Goal: Information Seeking & Learning: Find specific fact

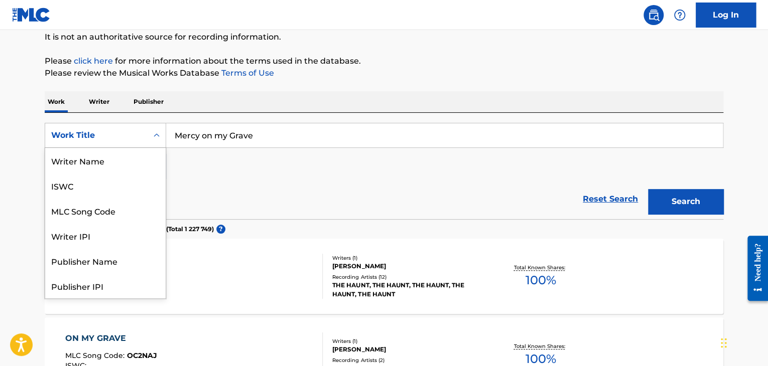
click at [141, 133] on div "Work Title" at bounding box center [96, 136] width 90 height 12
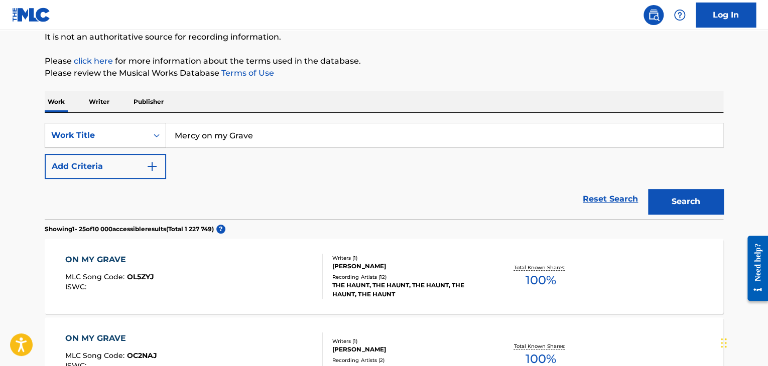
drag, startPoint x: 278, startPoint y: 137, endPoint x: 151, endPoint y: 145, distance: 126.7
click at [151, 145] on div "SearchWithCriteria8e2e7c91-ed7b-4e45-b27b-371aed91900b Work Title Mercy on my G…" at bounding box center [384, 135] width 679 height 25
paste input "Nico"
type input "Nico"
click at [117, 134] on div "Work Title" at bounding box center [96, 136] width 90 height 12
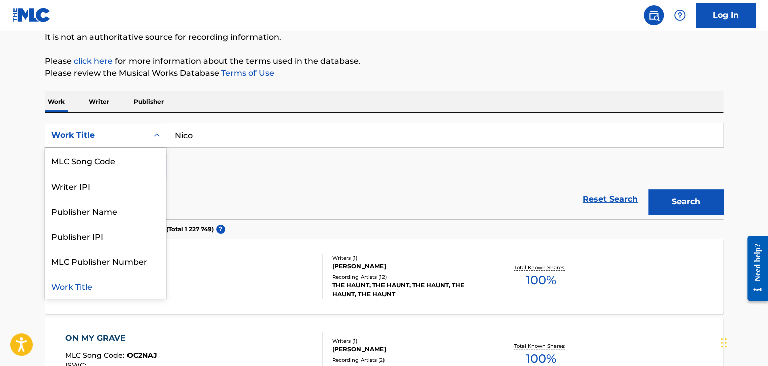
scroll to position [0, 0]
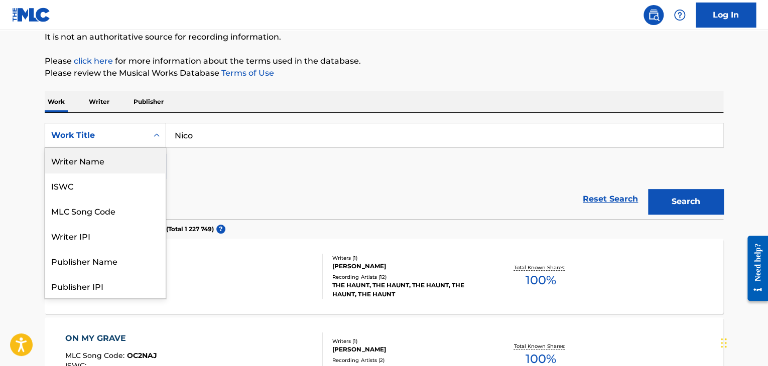
click at [96, 165] on div "Writer Name" at bounding box center [105, 160] width 120 height 25
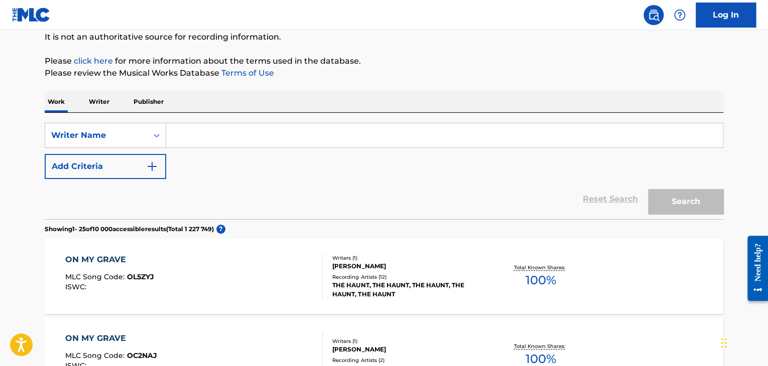
click at [182, 131] on input "Search Form" at bounding box center [444, 135] width 557 height 24
paste input "Nico"
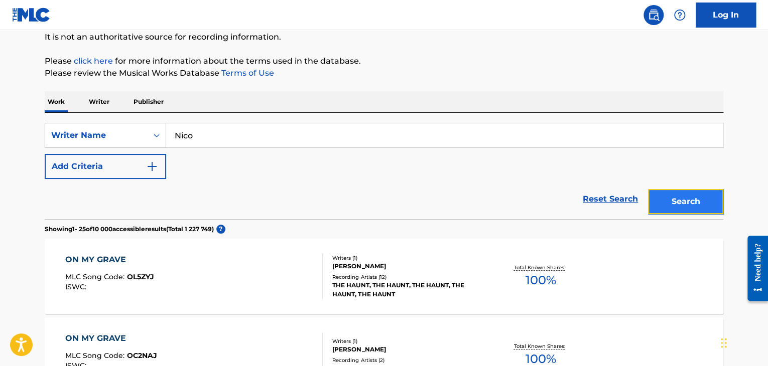
click at [693, 210] on button "Search" at bounding box center [685, 201] width 75 height 25
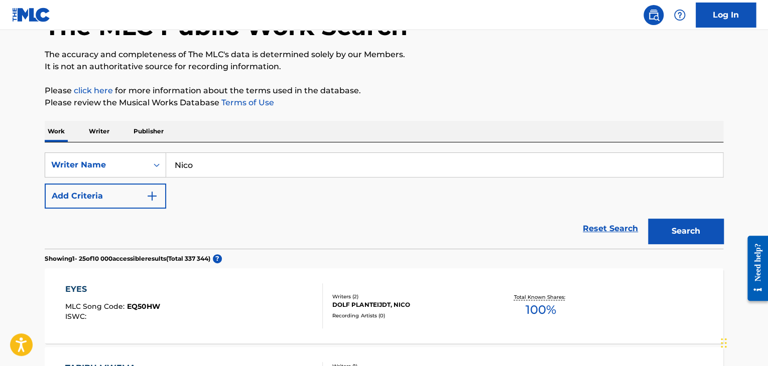
scroll to position [100, 0]
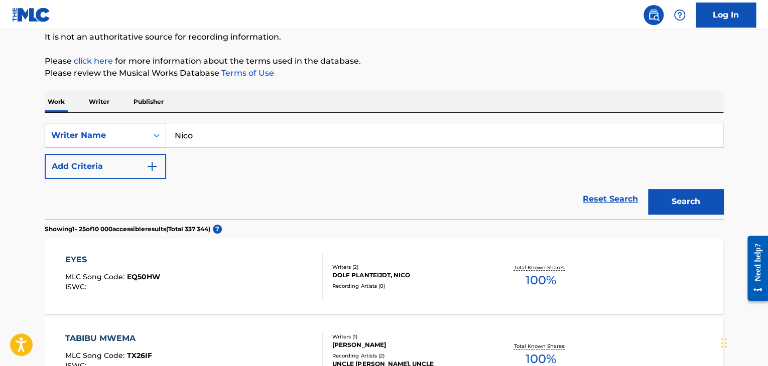
drag, startPoint x: 188, startPoint y: 138, endPoint x: 132, endPoint y: 141, distance: 56.8
click at [132, 141] on div "SearchWithCriteriaba29e677-cee2-4296-9d8d-92392bfe09d6 Writer Name Nico" at bounding box center [384, 135] width 679 height 25
paste input "LukeDimond"
click at [648, 189] on button "Search" at bounding box center [685, 201] width 75 height 25
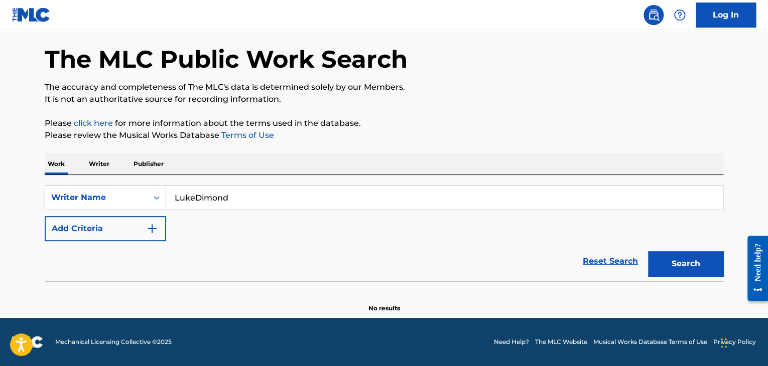
scroll to position [38, 0]
click at [195, 199] on input "LukeDimond" at bounding box center [444, 198] width 557 height 24
click at [648, 251] on button "Search" at bounding box center [685, 263] width 75 height 25
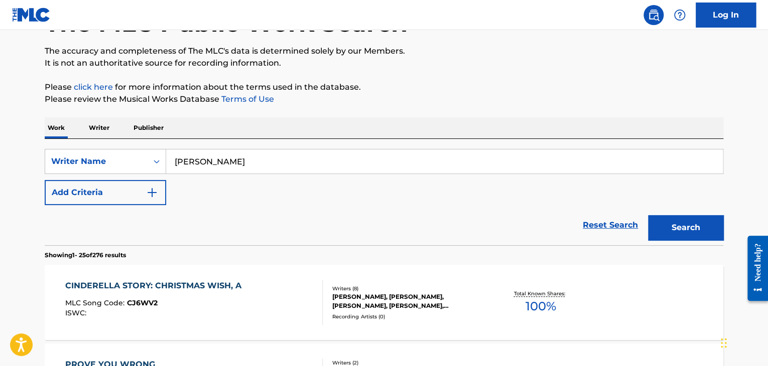
scroll to position [0, 0]
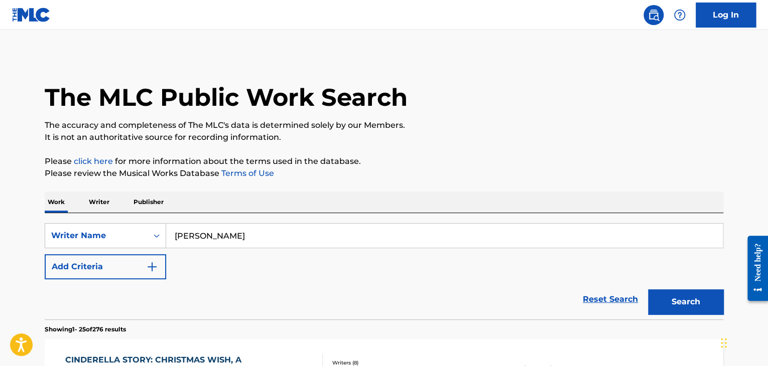
drag, startPoint x: 241, startPoint y: 236, endPoint x: 25, endPoint y: 221, distance: 216.4
click at [48, 245] on div "SearchWithCriteriaba29e677-cee2-4296-9d8d-92392bfe09d6 Writer Name Luke Dimond" at bounding box center [384, 235] width 679 height 25
click at [683, 306] on button "Search" at bounding box center [685, 302] width 75 height 25
drag, startPoint x: 209, startPoint y: 227, endPoint x: 102, endPoint y: 216, distance: 107.5
click at [102, 216] on div "SearchWithCriteriaba29e677-cee2-4296-9d8d-92392bfe09d6 Writer Name Luke Dimond …" at bounding box center [384, 266] width 679 height 106
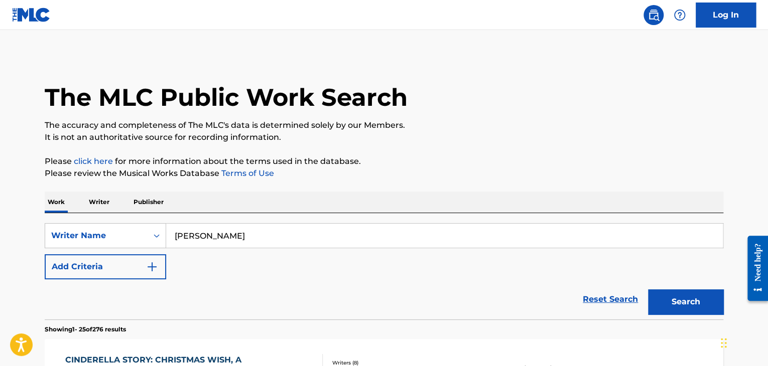
paste input "Tiko Tiko"
type input "Tiko Tiko"
click at [648, 290] on button "Search" at bounding box center [685, 302] width 75 height 25
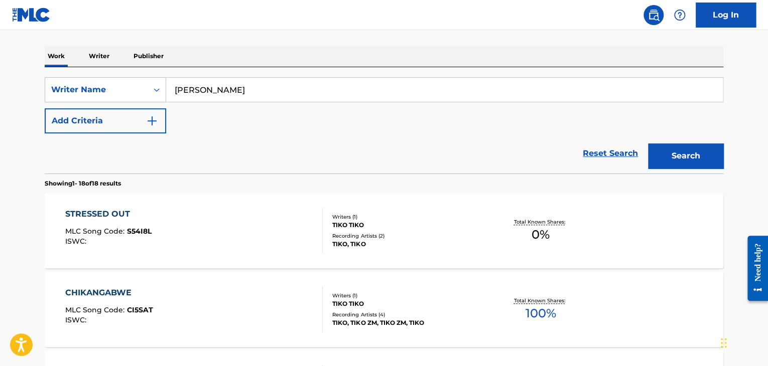
scroll to position [146, 0]
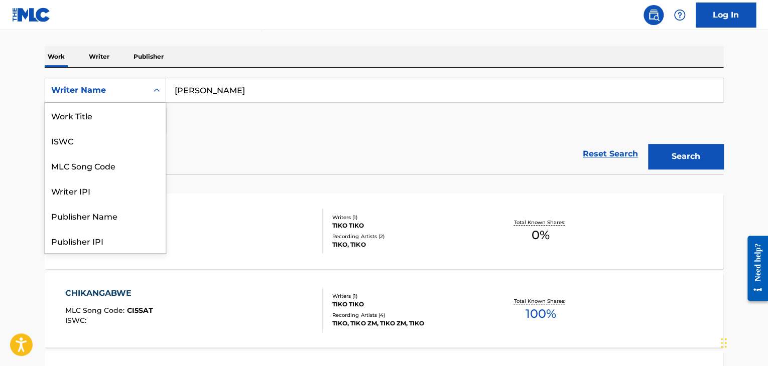
click at [139, 91] on div "Writer Name" at bounding box center [96, 90] width 90 height 12
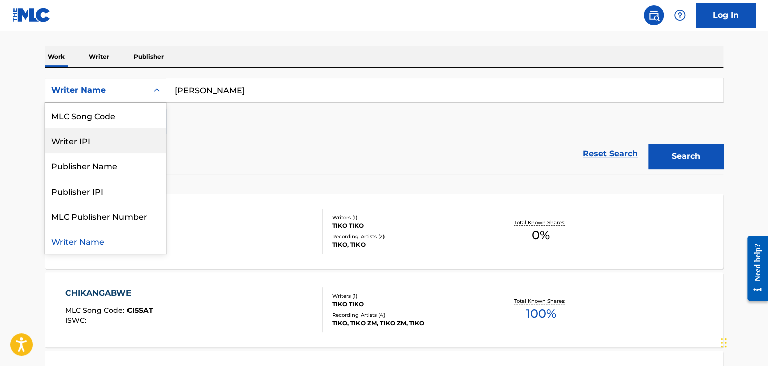
scroll to position [0, 0]
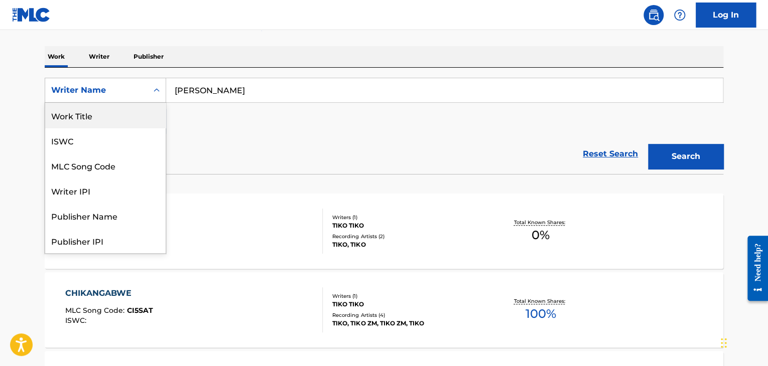
click at [98, 118] on div "Work Title" at bounding box center [105, 115] width 120 height 25
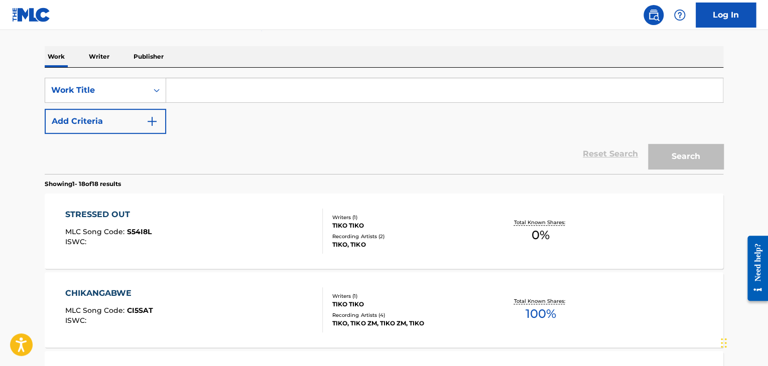
click at [185, 90] on input "Search Form" at bounding box center [444, 90] width 557 height 24
paste input "Fishy on Me"
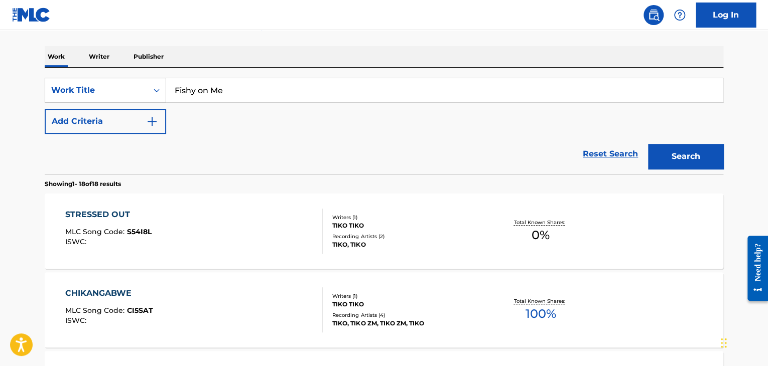
type input "Fishy on Me"
click at [648, 144] on button "Search" at bounding box center [685, 156] width 75 height 25
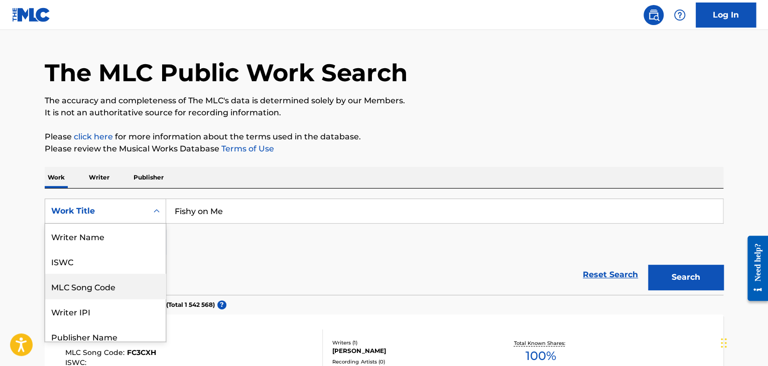
click at [113, 224] on div "8 results available. Use Up and Down to choose options, press Enter to select t…" at bounding box center [105, 211] width 121 height 25
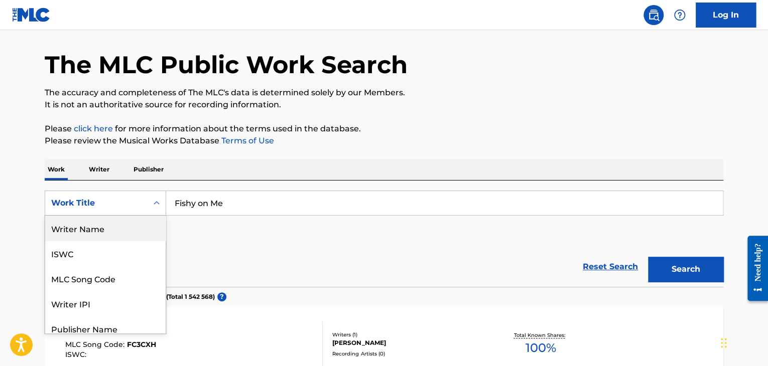
click at [102, 235] on div "Writer Name" at bounding box center [105, 228] width 120 height 25
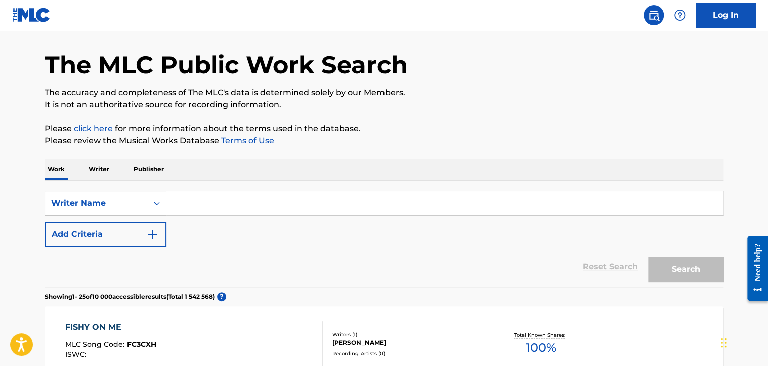
click at [191, 200] on input "Search Form" at bounding box center [444, 203] width 557 height 24
paste input "Raiders"
type input "R"
paste input "Redstone Records"
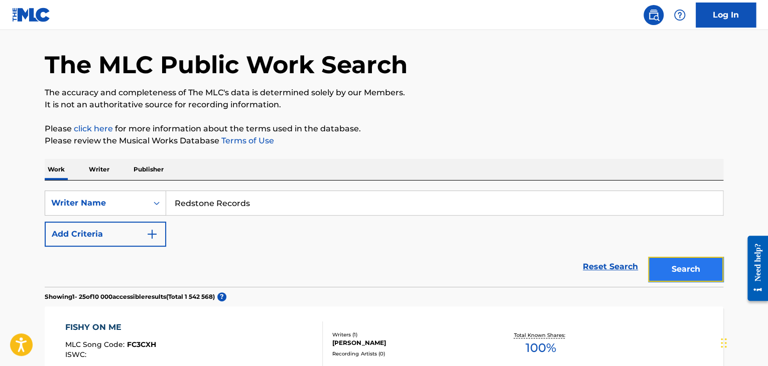
click at [679, 266] on button "Search" at bounding box center [685, 269] width 75 height 25
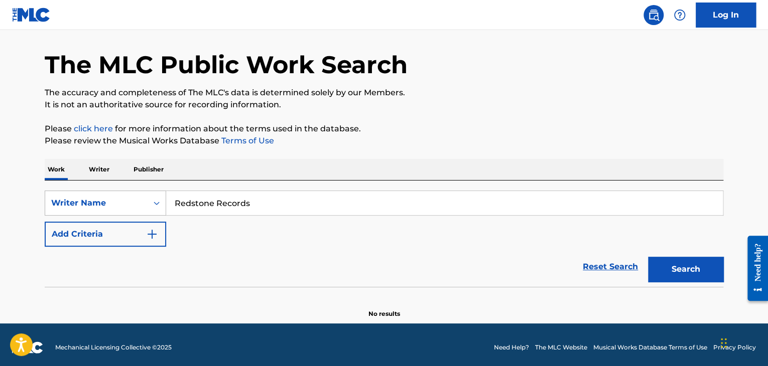
click at [133, 205] on div "Writer Name" at bounding box center [96, 203] width 90 height 12
drag, startPoint x: 278, startPoint y: 203, endPoint x: 120, endPoint y: 218, distance: 158.8
click at [120, 218] on div "SearchWithCriteriaf9cf7893-a8b5-427c-aed5-cfb42b6f4dab Writer Name Redstone Rec…" at bounding box center [384, 219] width 679 height 56
paste input "Gianni Carlos Cure"
click at [648, 257] on button "Search" at bounding box center [685, 269] width 75 height 25
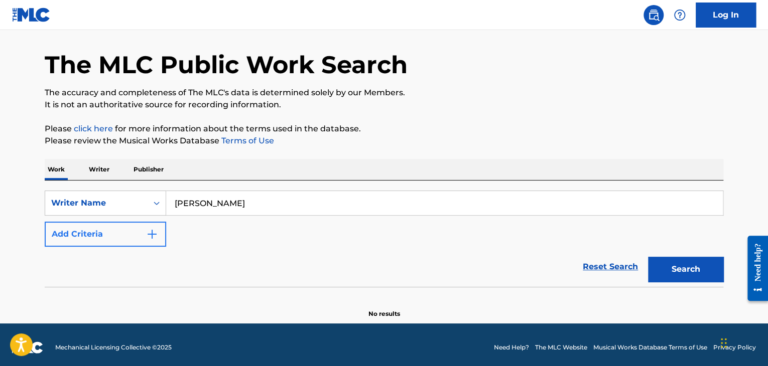
drag, startPoint x: 294, startPoint y: 202, endPoint x: 67, endPoint y: 232, distance: 229.4
click at [67, 232] on div "SearchWithCriteriaf9cf7893-a8b5-427c-aed5-cfb42b6f4dab Writer Name Gianni Carlo…" at bounding box center [384, 219] width 679 height 56
paste input "Kareem Hesri"
click at [648, 257] on button "Search" at bounding box center [685, 269] width 75 height 25
drag, startPoint x: 289, startPoint y: 209, endPoint x: 146, endPoint y: 187, distance: 145.2
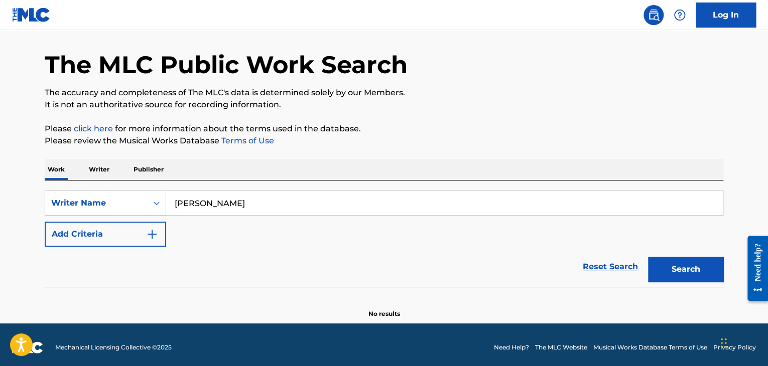
click at [146, 187] on div "SearchWithCriteriaf9cf7893-a8b5-427c-aed5-cfb42b6f4dab Writer Name Kareem Hesri…" at bounding box center [384, 234] width 679 height 106
paste input "HESRI KAREEM KEEMO"
type input "HESRI KAREEM KEEMO"
click at [648, 257] on button "Search" at bounding box center [685, 269] width 75 height 25
drag, startPoint x: 299, startPoint y: 210, endPoint x: 146, endPoint y: 205, distance: 153.7
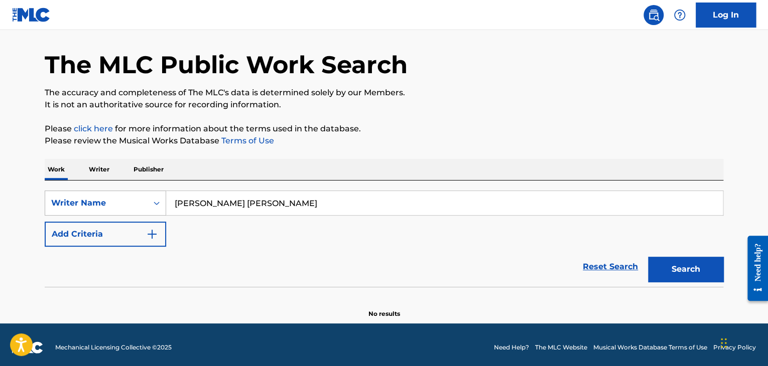
click at [146, 205] on div "SearchWithCriteriaf9cf7893-a8b5-427c-aed5-cfb42b6f4dab Writer Name HESRI KAREEM…" at bounding box center [384, 203] width 679 height 25
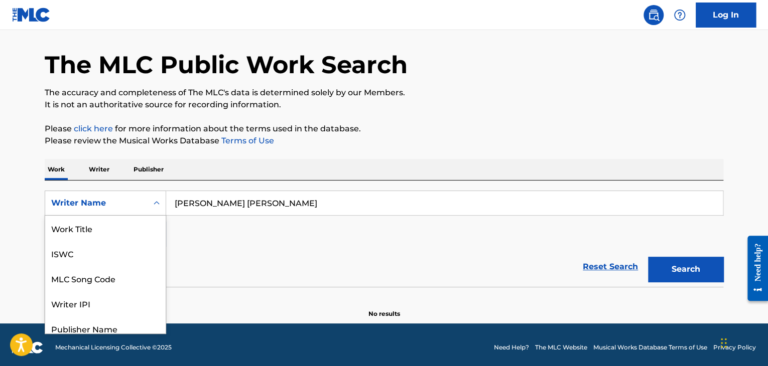
click at [146, 205] on div "Writer Name" at bounding box center [96, 203] width 102 height 19
click at [100, 232] on div "Work Title" at bounding box center [105, 228] width 120 height 25
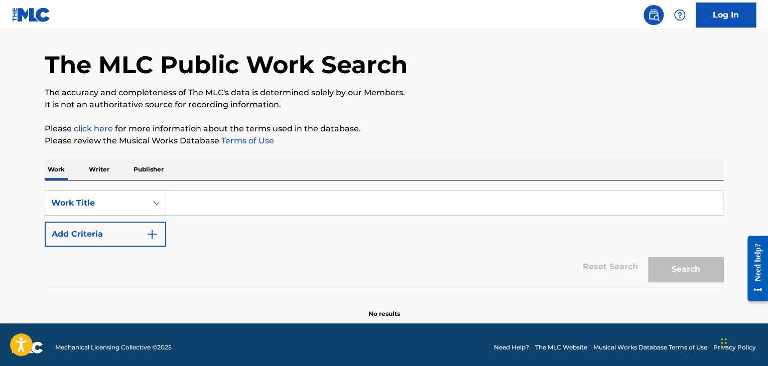
click at [107, 171] on p "Writer" at bounding box center [99, 169] width 27 height 21
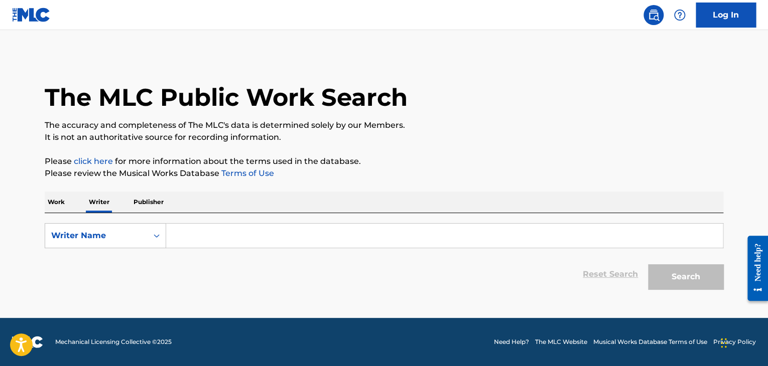
click at [67, 203] on p "Work" at bounding box center [56, 202] width 23 height 21
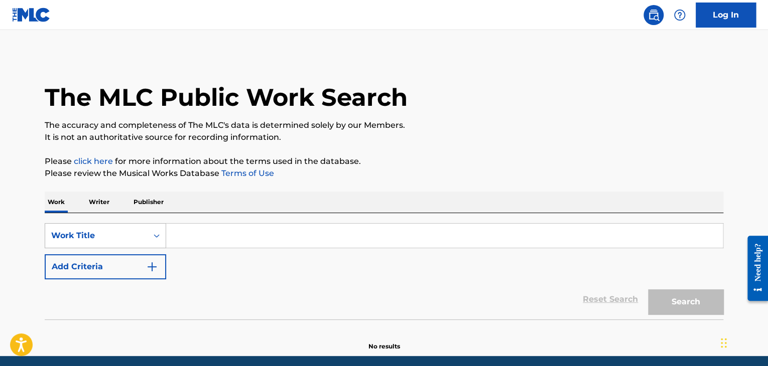
click at [112, 237] on div "Work Title" at bounding box center [105, 235] width 121 height 25
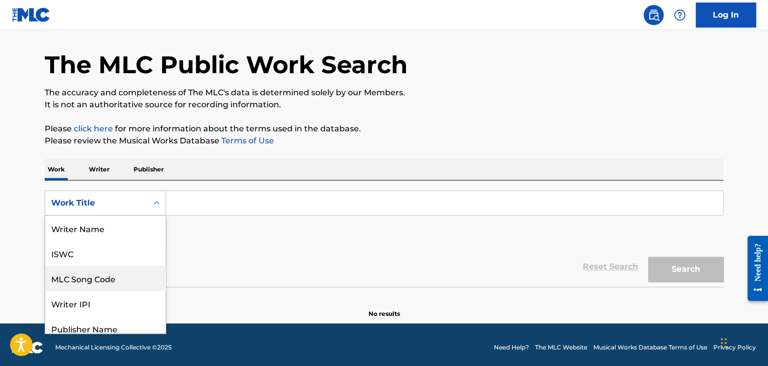
scroll to position [50, 0]
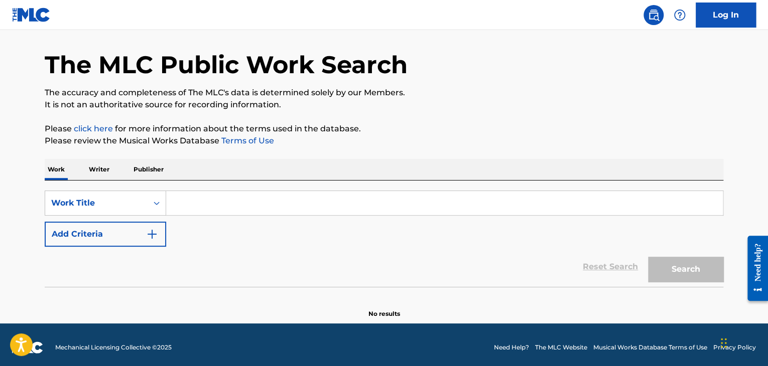
click at [187, 205] on input "Search Form" at bounding box center [444, 203] width 557 height 24
paste input "Stars In The Roof"
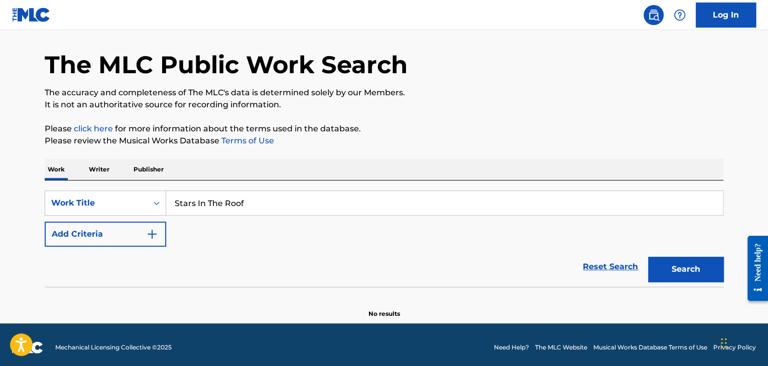
click at [648, 257] on button "Search" at bounding box center [685, 269] width 75 height 25
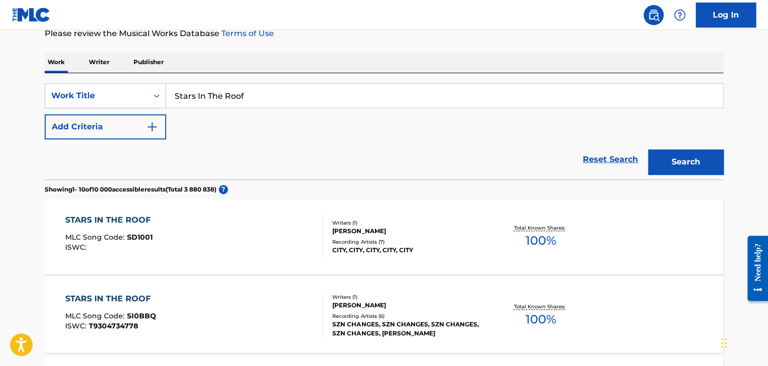
scroll to position [141, 0]
drag, startPoint x: 225, startPoint y: 97, endPoint x: 152, endPoint y: 91, distance: 74.0
click at [152, 91] on div "SearchWithCriteriae5f9857e-eadf-4959-b1eb-6cf1651e52f3 Work Title Stars In The …" at bounding box center [384, 95] width 679 height 25
paste input "KEEMOKAZI"
click at [648, 149] on button "Search" at bounding box center [685, 161] width 75 height 25
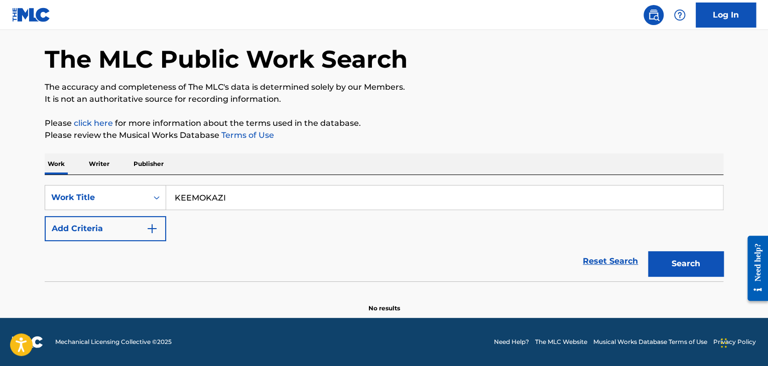
scroll to position [38, 0]
drag, startPoint x: 191, startPoint y: 197, endPoint x: 167, endPoint y: 196, distance: 24.1
click at [167, 196] on input "KEEMOKAZI" at bounding box center [444, 198] width 557 height 24
paste input "WAKE EM UP"
type input "WAKE EM UP"
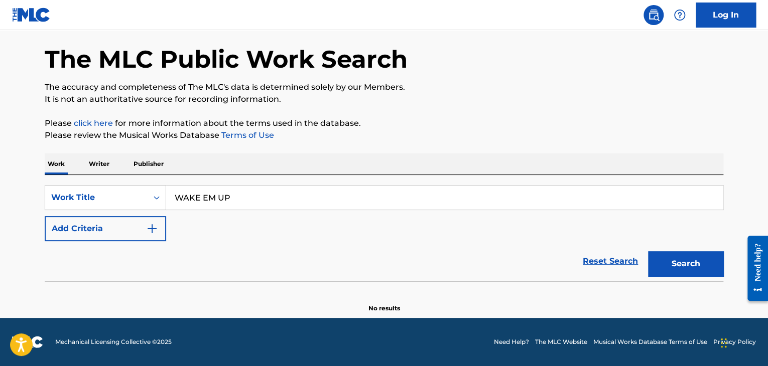
click at [648, 251] on button "Search" at bounding box center [685, 263] width 75 height 25
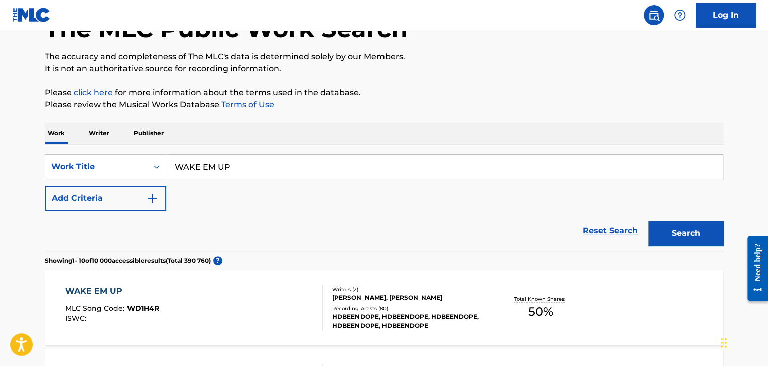
scroll to position [0, 0]
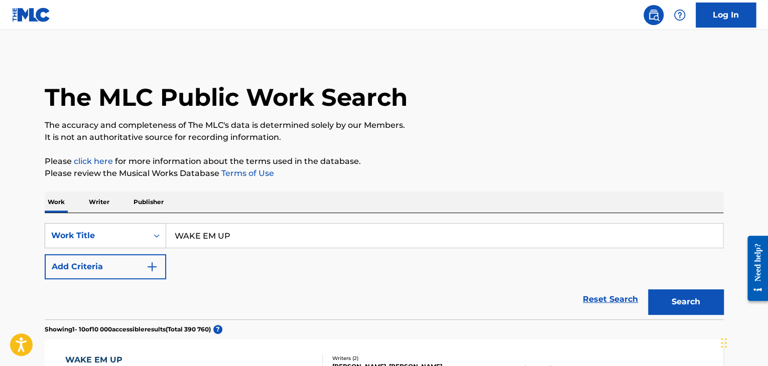
click at [96, 201] on p "Writer" at bounding box center [99, 202] width 27 height 21
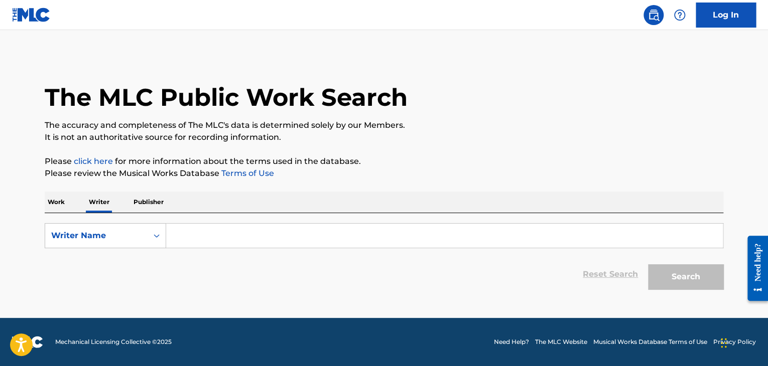
click at [201, 238] on input "Search Form" at bounding box center [444, 236] width 557 height 24
paste input "KEEMOKAZI"
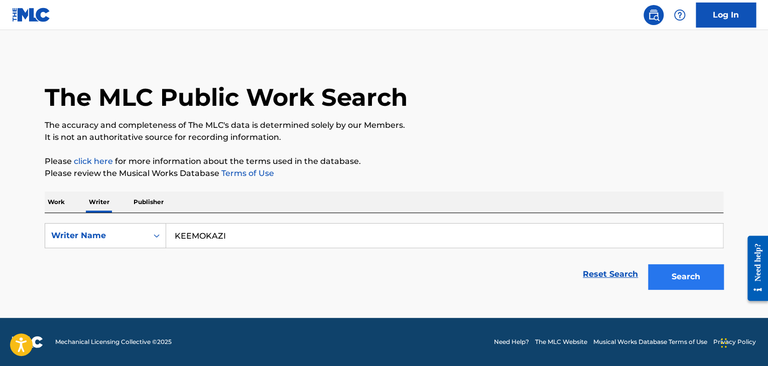
type input "KEEMOKAZI"
click at [695, 280] on button "Search" at bounding box center [685, 277] width 75 height 25
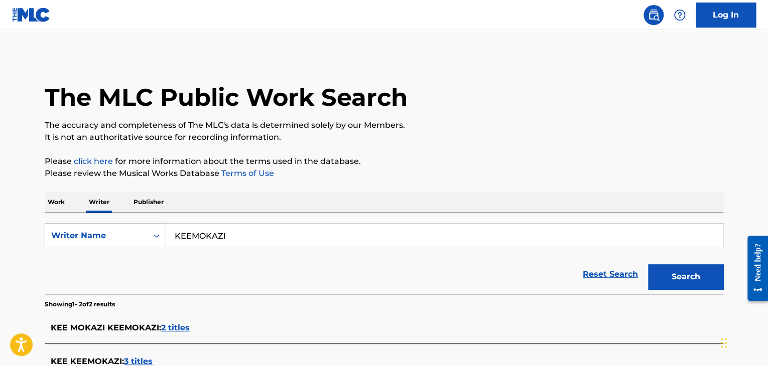
scroll to position [112, 0]
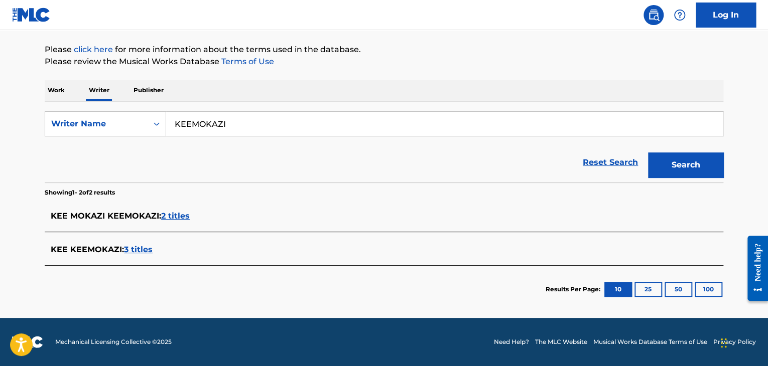
click at [138, 250] on span "3 titles" at bounding box center [138, 250] width 29 height 10
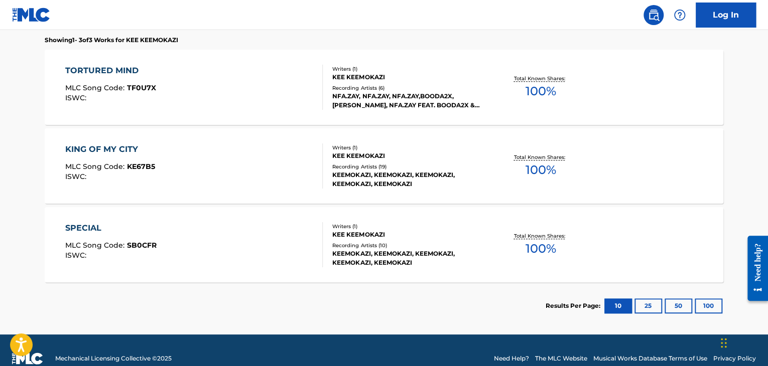
scroll to position [293, 0]
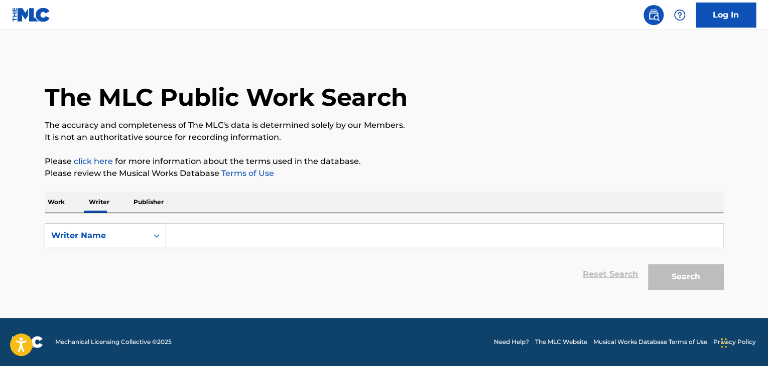
click at [177, 239] on input "Search Form" at bounding box center [444, 236] width 557 height 24
paste input "KEEMOKAZI"
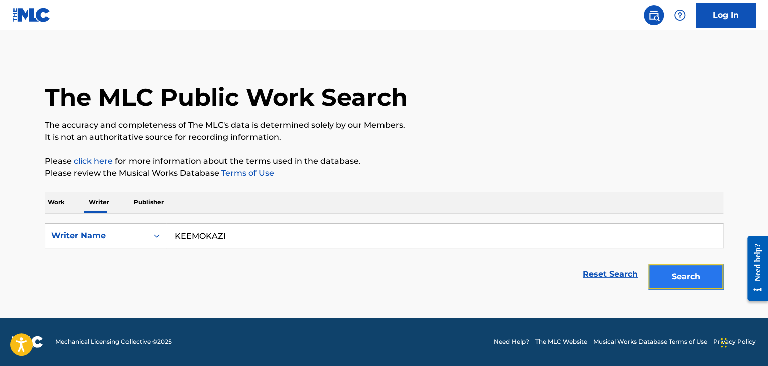
click at [687, 284] on button "Search" at bounding box center [685, 277] width 75 height 25
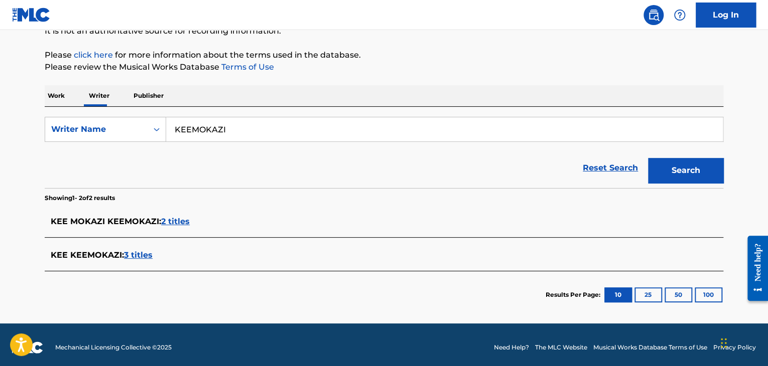
scroll to position [108, 0]
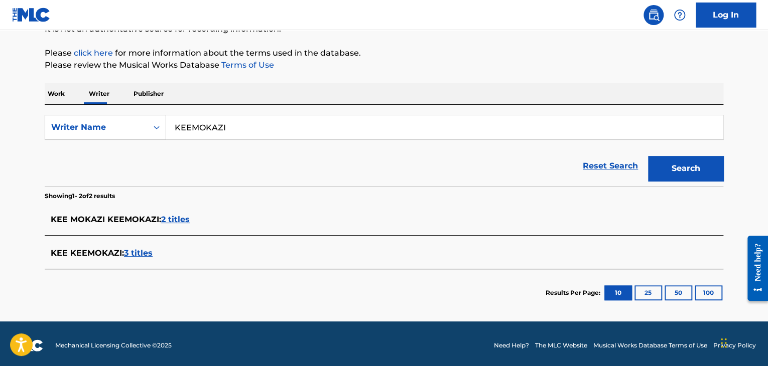
click at [180, 218] on span "2 titles" at bounding box center [175, 220] width 29 height 10
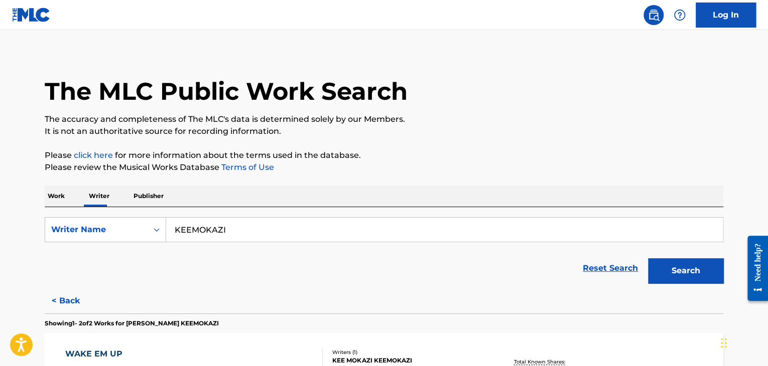
scroll to position [0, 0]
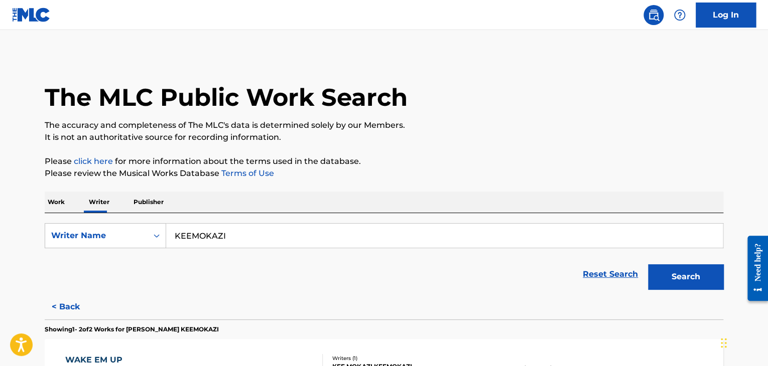
drag, startPoint x: 234, startPoint y: 235, endPoint x: 166, endPoint y: 237, distance: 68.8
click at [166, 237] on input "KEEMOKAZI" at bounding box center [444, 236] width 557 height 24
paste input "[PERSON_NAME]"
type input "[PERSON_NAME]"
click at [648, 265] on button "Search" at bounding box center [685, 277] width 75 height 25
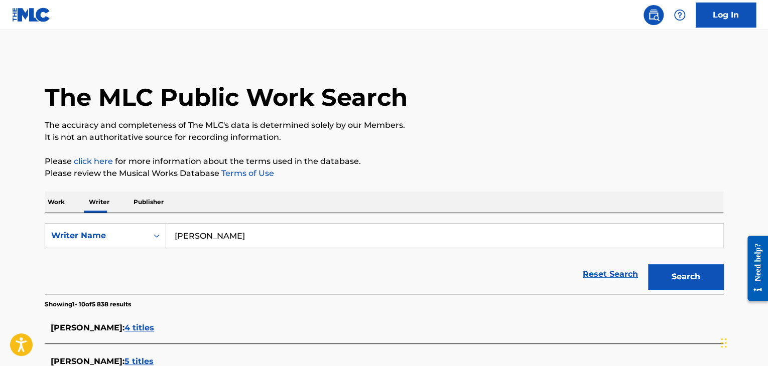
click at [60, 202] on p "Work" at bounding box center [56, 202] width 23 height 21
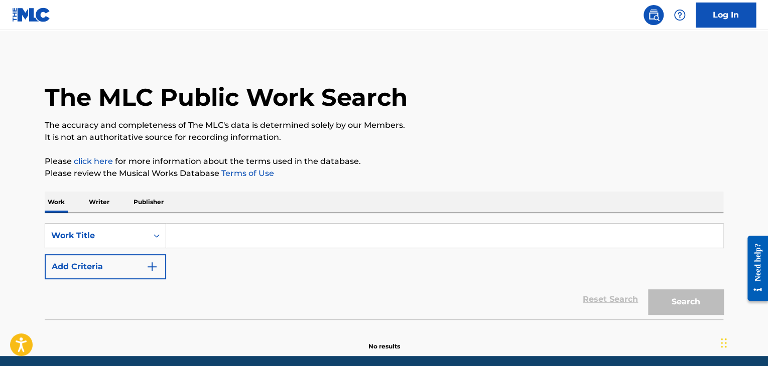
click at [100, 205] on p "Writer" at bounding box center [99, 202] width 27 height 21
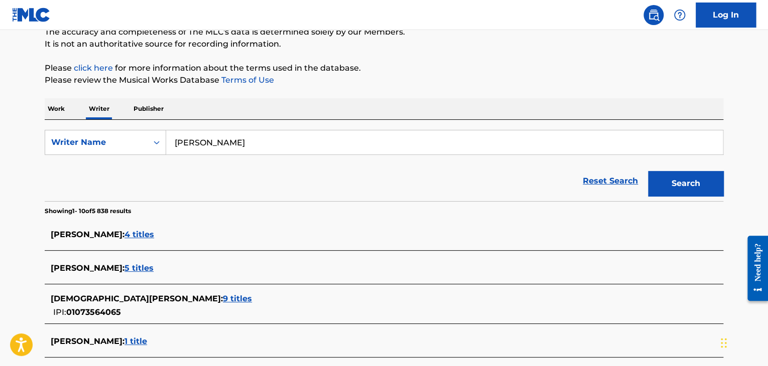
scroll to position [98, 0]
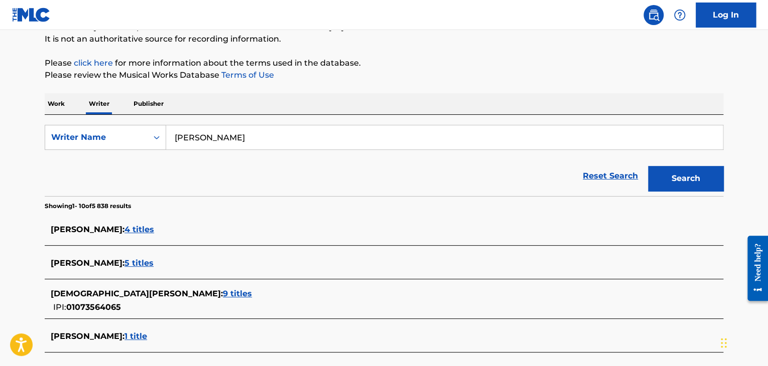
click at [138, 230] on span "4 titles" at bounding box center [139, 230] width 30 height 10
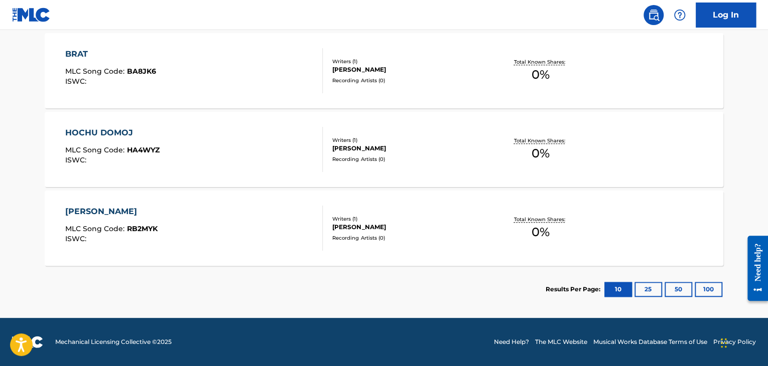
scroll to position [384, 0]
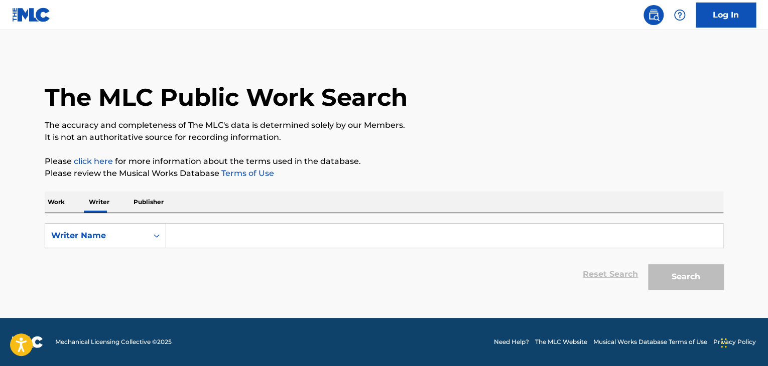
click at [186, 236] on input "Search Form" at bounding box center [444, 236] width 557 height 24
paste input "[PERSON_NAME]"
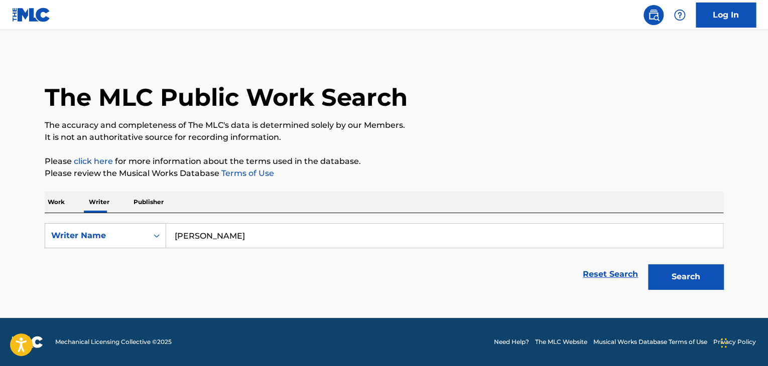
type input "[PERSON_NAME]"
click at [648, 265] on button "Search" at bounding box center [685, 277] width 75 height 25
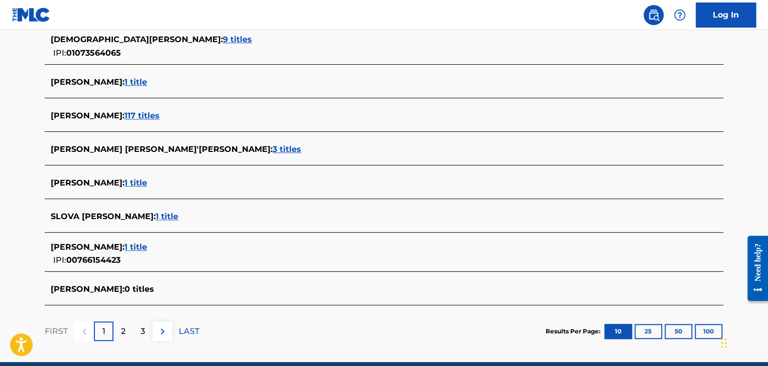
scroll to position [357, 0]
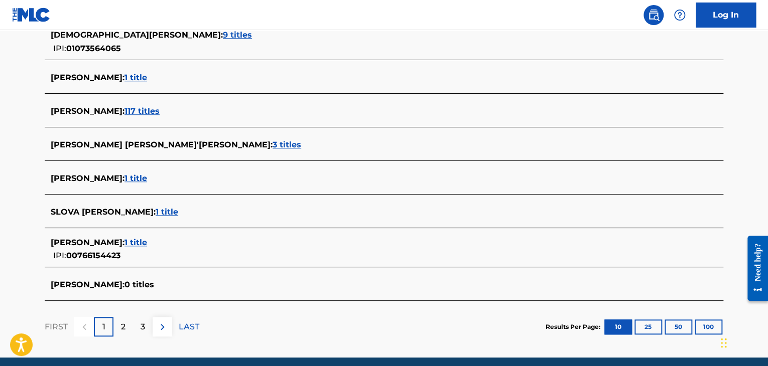
click at [147, 241] on span "1 title" at bounding box center [135, 243] width 23 height 10
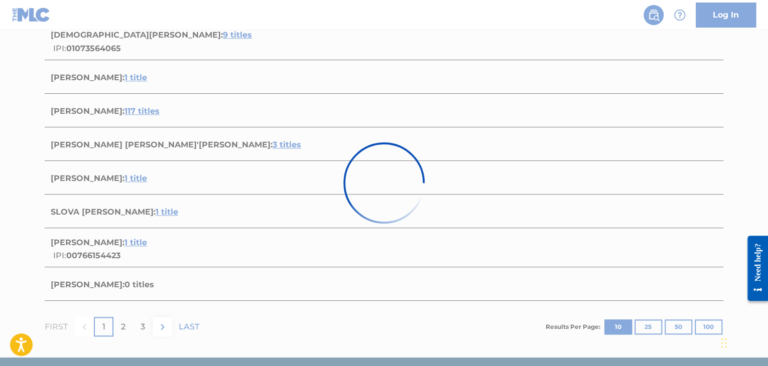
scroll to position [149, 0]
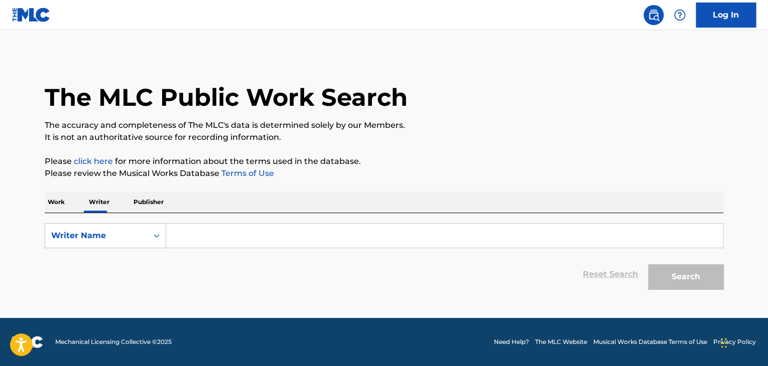
click at [197, 233] on input "Search Form" at bounding box center [444, 236] width 557 height 24
paste input "[PERSON_NAME]"
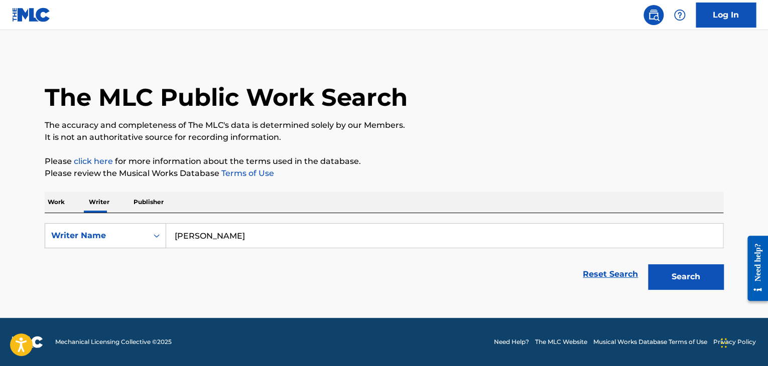
click at [234, 241] on input "[PERSON_NAME]" at bounding box center [444, 236] width 557 height 24
click at [648, 265] on button "Search" at bounding box center [685, 277] width 75 height 25
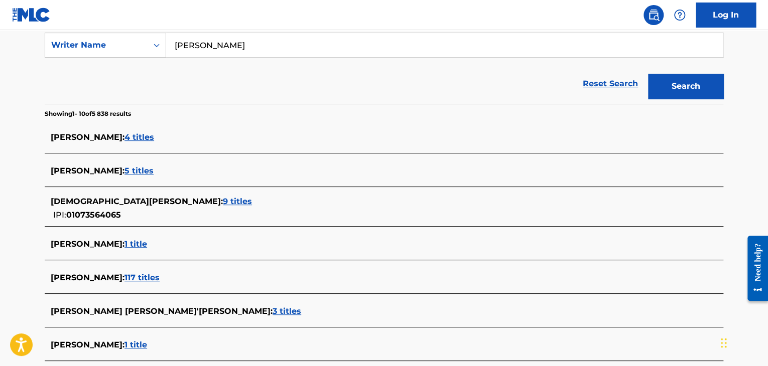
scroll to position [194, 0]
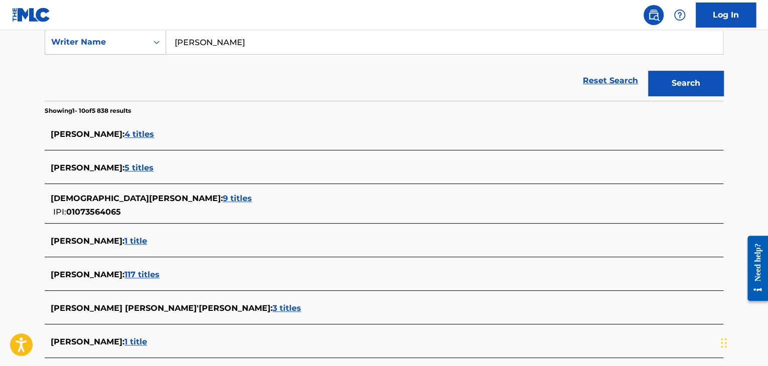
click at [124, 241] on span "1 title" at bounding box center [135, 241] width 23 height 10
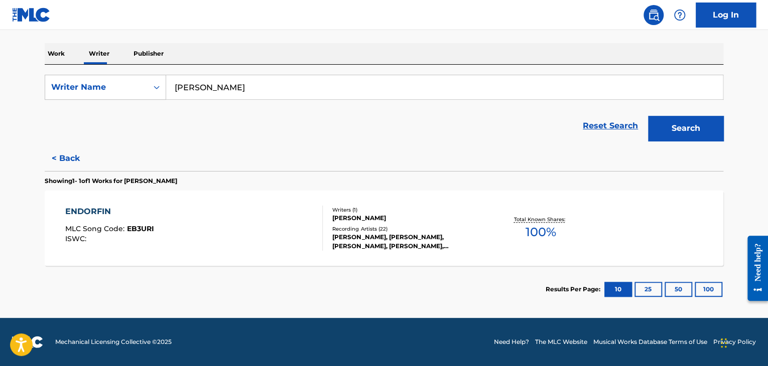
scroll to position [0, 0]
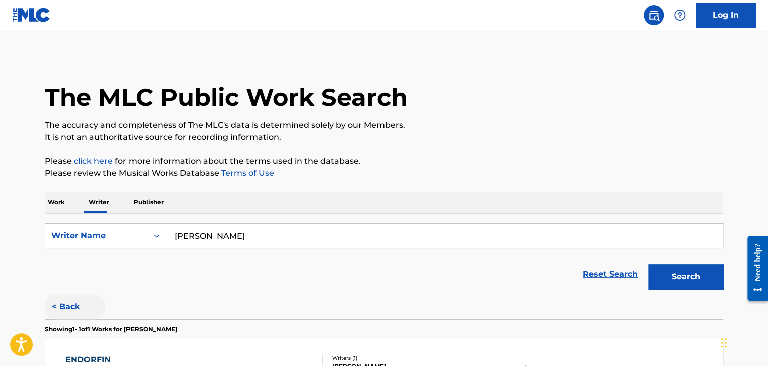
click at [63, 310] on button "< Back" at bounding box center [75, 307] width 60 height 25
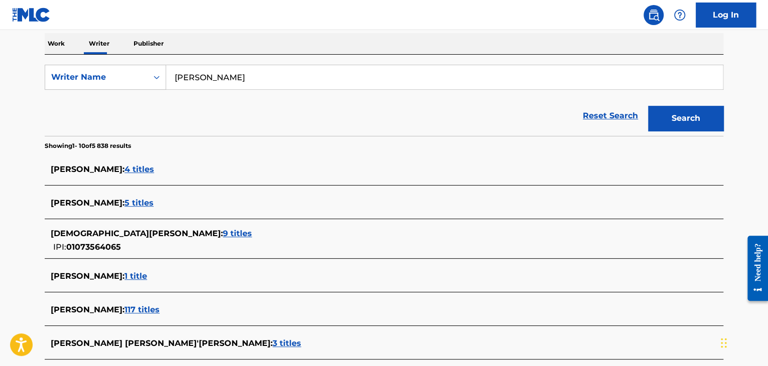
scroll to position [161, 0]
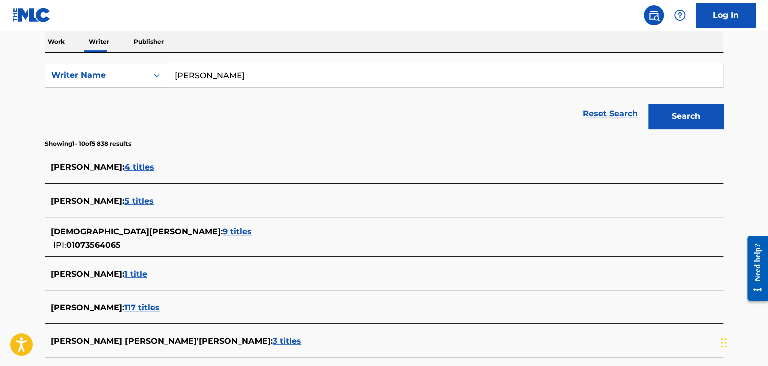
click at [145, 170] on span "4 titles" at bounding box center [139, 168] width 30 height 10
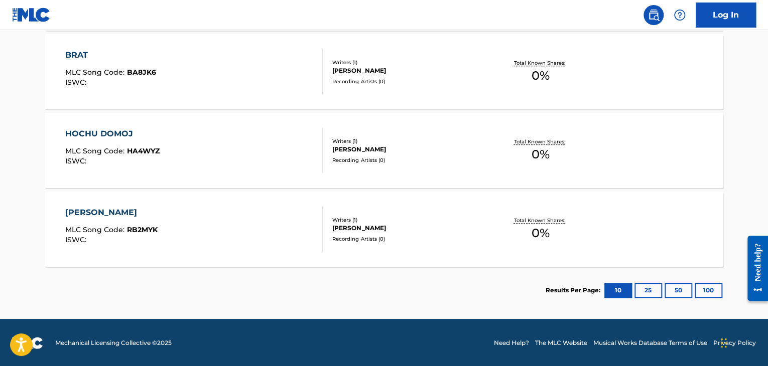
scroll to position [0, 0]
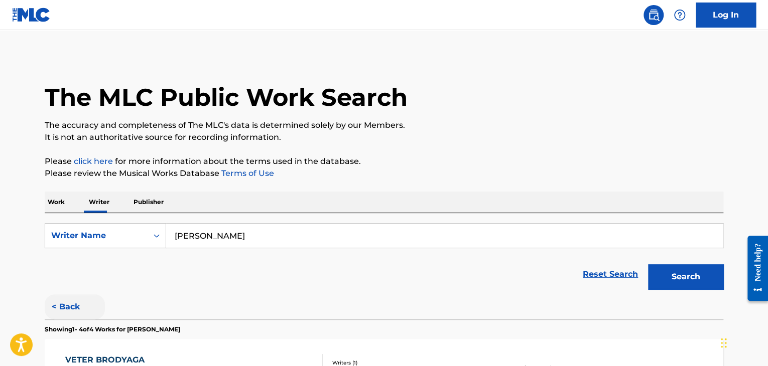
click at [61, 302] on button "< Back" at bounding box center [75, 307] width 60 height 25
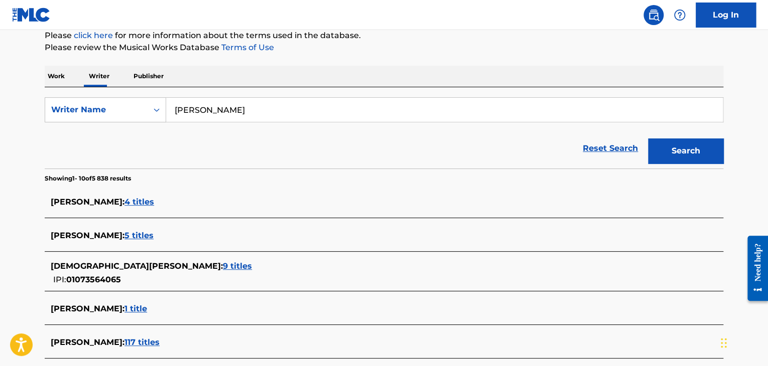
scroll to position [129, 0]
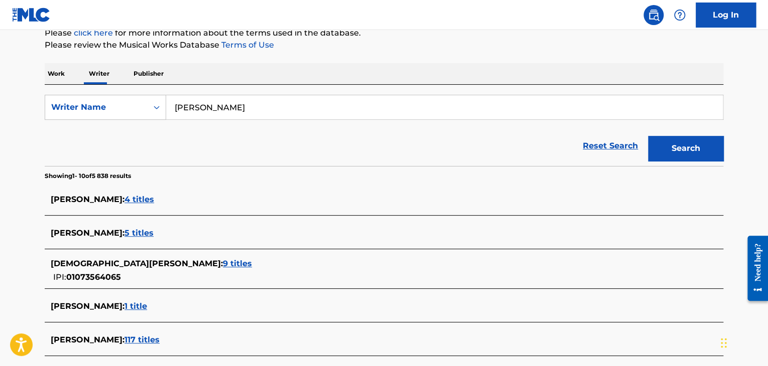
click at [154, 231] on span "5 titles" at bounding box center [138, 233] width 29 height 10
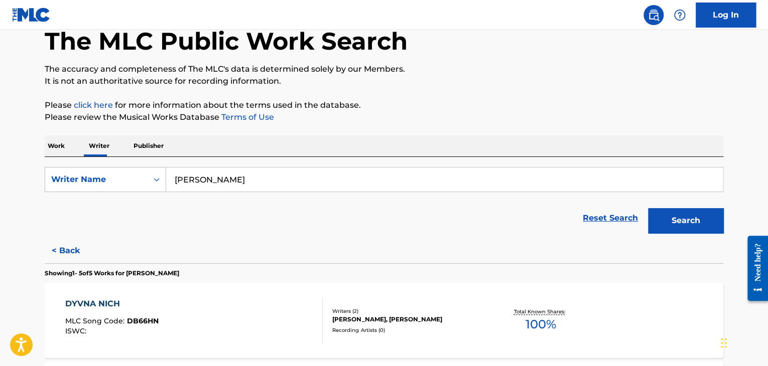
scroll to position [0, 0]
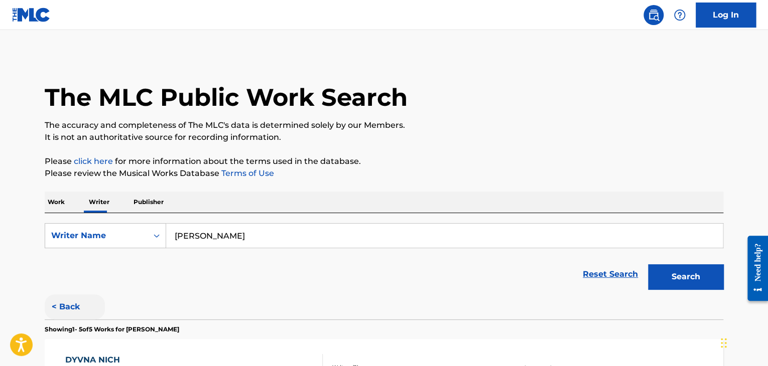
click at [71, 304] on button "< Back" at bounding box center [75, 307] width 60 height 25
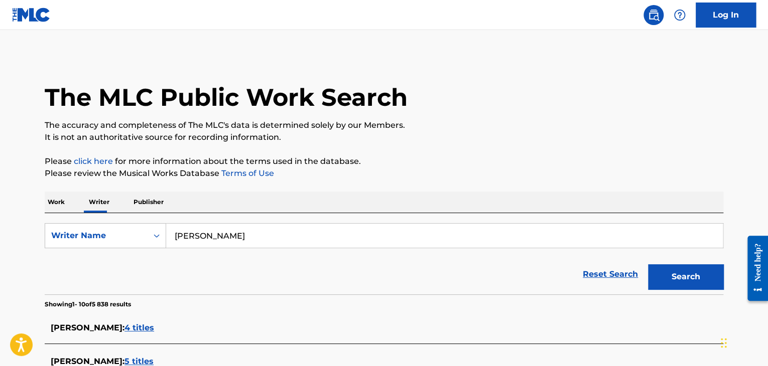
scroll to position [155, 0]
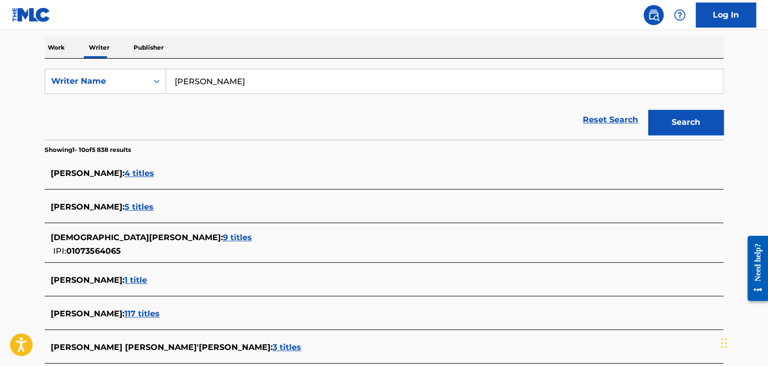
click at [223, 237] on span "9 titles" at bounding box center [237, 238] width 29 height 10
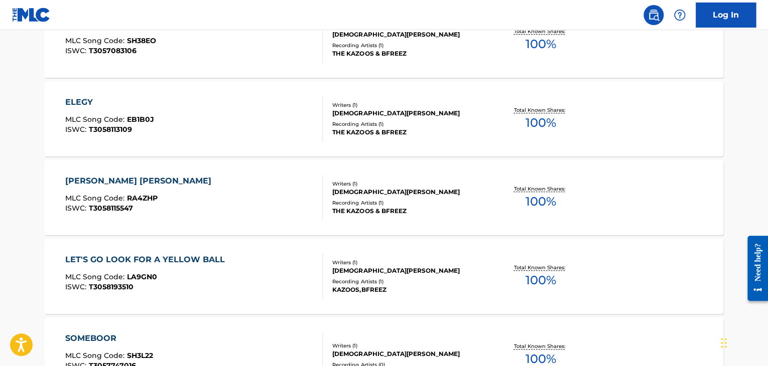
scroll to position [0, 0]
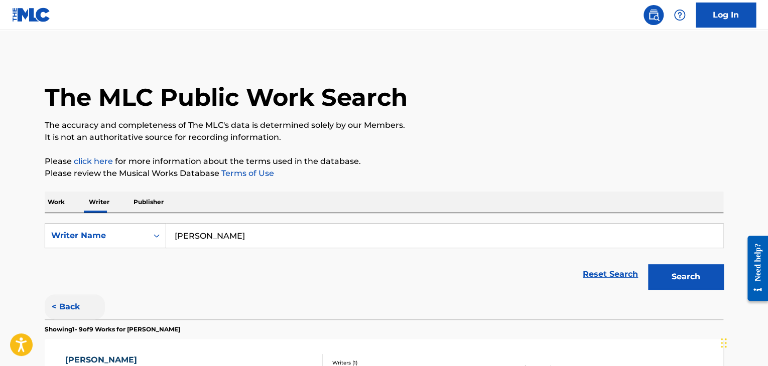
click at [67, 304] on button "< Back" at bounding box center [75, 307] width 60 height 25
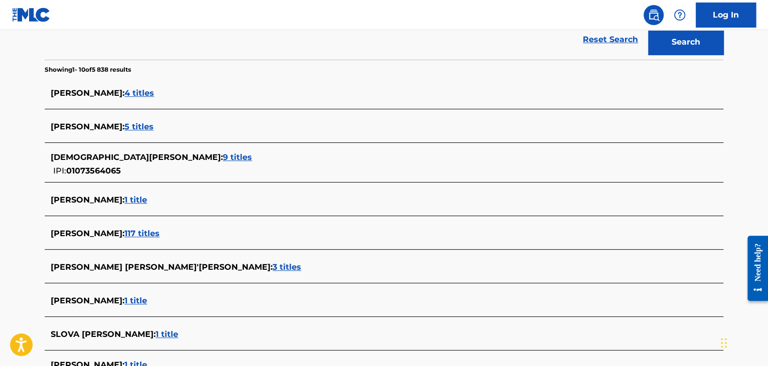
scroll to position [236, 0]
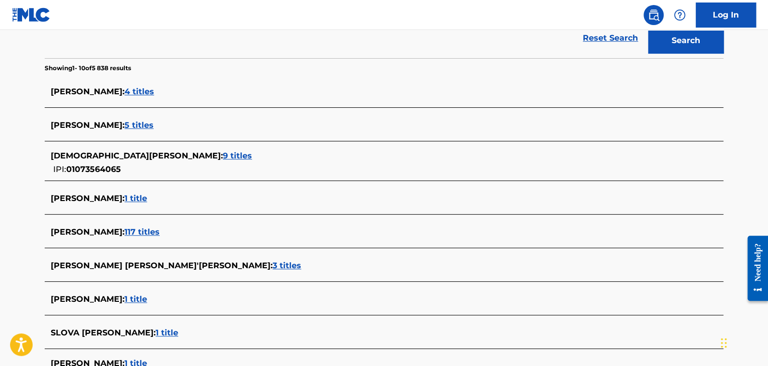
click at [160, 233] on span "117 titles" at bounding box center [141, 232] width 35 height 10
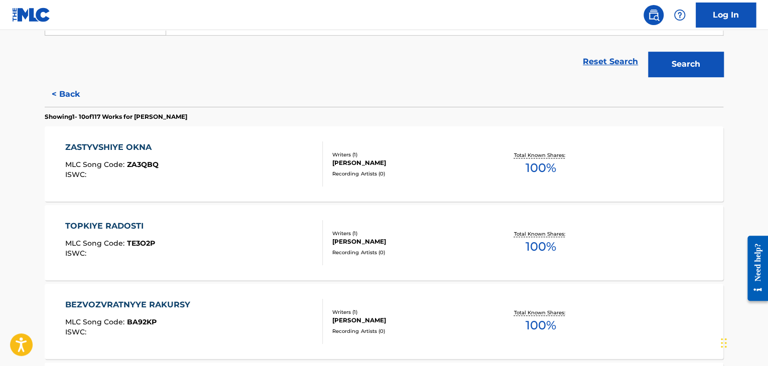
scroll to position [0, 0]
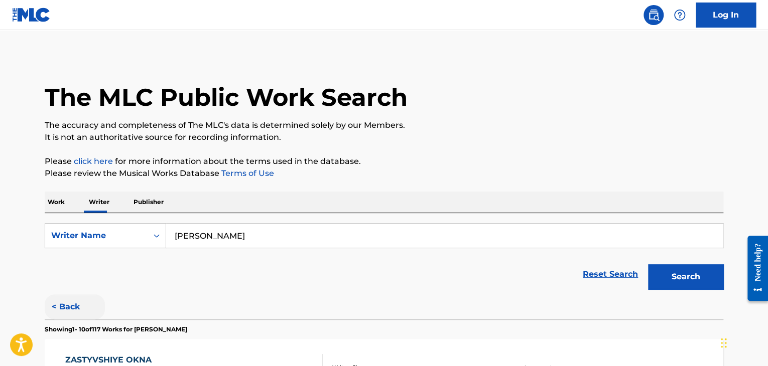
click at [64, 308] on button "< Back" at bounding box center [75, 307] width 60 height 25
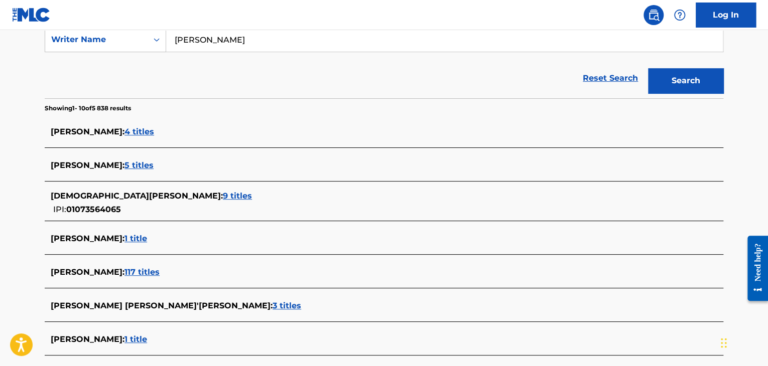
scroll to position [197, 0]
click at [273, 306] on span "3 titles" at bounding box center [287, 306] width 29 height 10
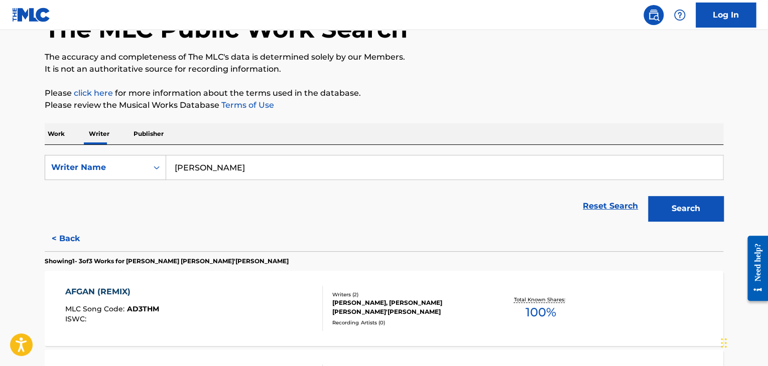
scroll to position [0, 0]
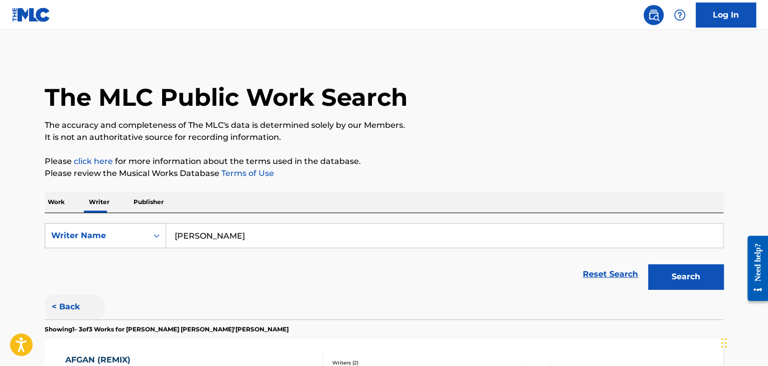
click at [66, 308] on button "< Back" at bounding box center [75, 307] width 60 height 25
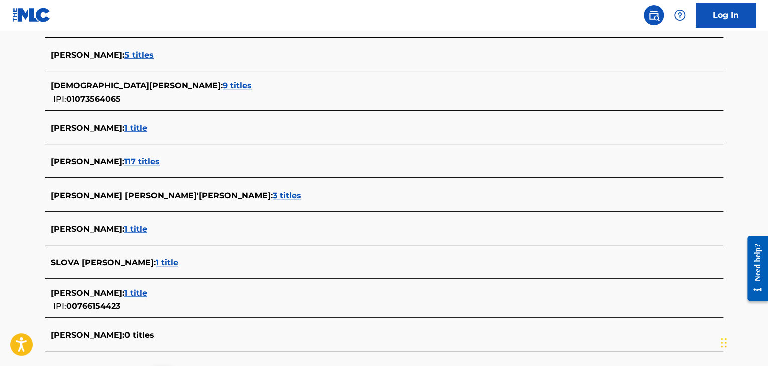
scroll to position [307, 0]
click at [147, 295] on span "1 title" at bounding box center [135, 293] width 23 height 10
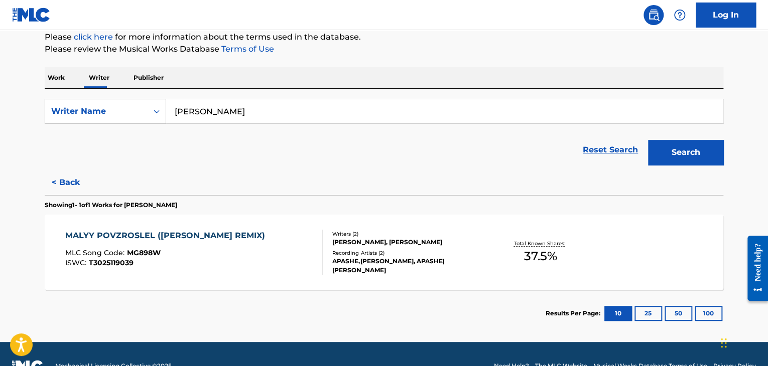
scroll to position [122, 0]
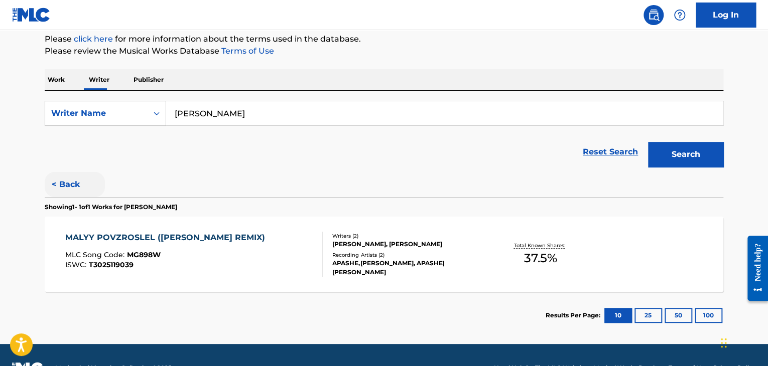
click at [63, 183] on button "< Back" at bounding box center [75, 184] width 60 height 25
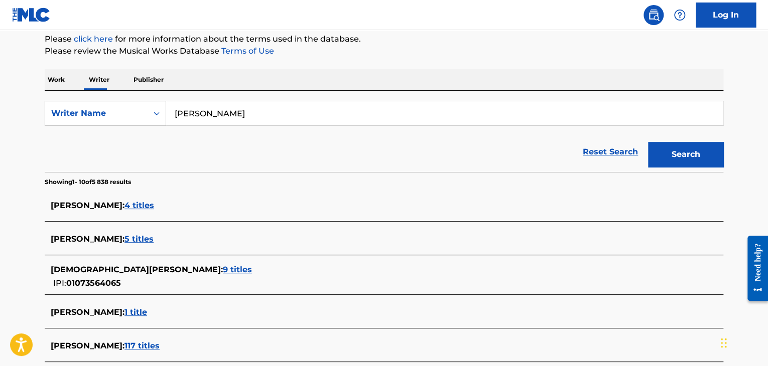
drag, startPoint x: 237, startPoint y: 117, endPoint x: 167, endPoint y: 113, distance: 70.4
click at [167, 113] on input "[PERSON_NAME]" at bounding box center [444, 113] width 557 height 24
paste input "[PERSON_NAME]"
type input "[PERSON_NAME] [PERSON_NAME]"
click at [648, 142] on button "Search" at bounding box center [685, 154] width 75 height 25
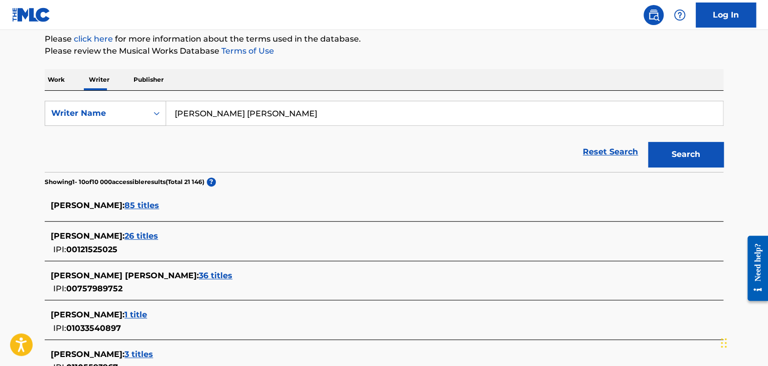
click at [133, 237] on span "26 titles" at bounding box center [141, 236] width 34 height 10
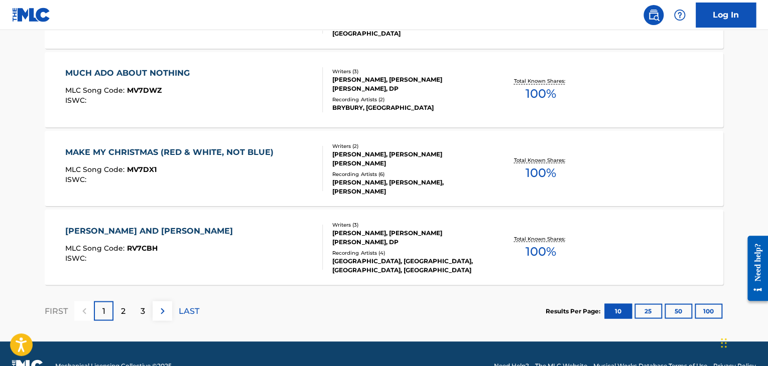
scroll to position [839, 0]
click at [711, 310] on button "100" at bounding box center [709, 310] width 28 height 15
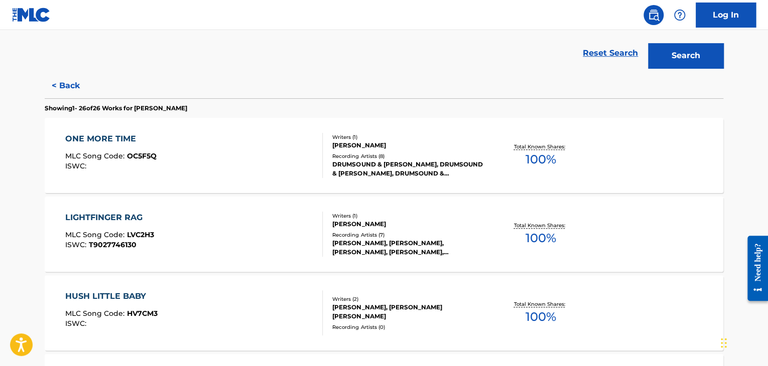
scroll to position [121, 0]
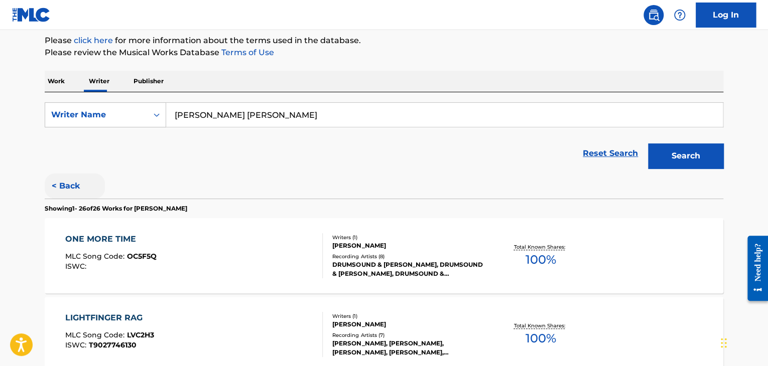
click at [66, 185] on button "< Back" at bounding box center [75, 186] width 60 height 25
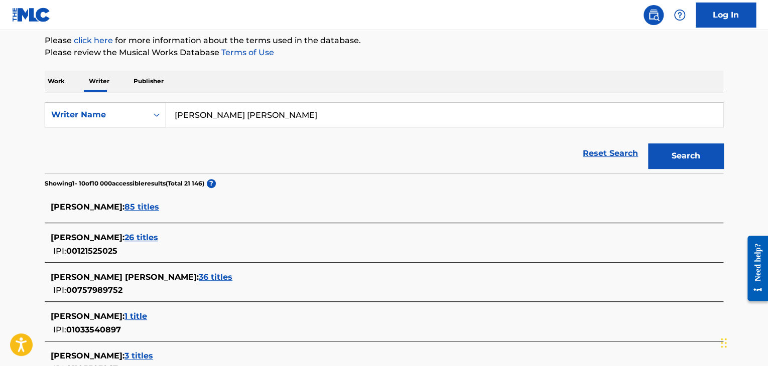
click at [130, 207] on span "85 titles" at bounding box center [141, 207] width 35 height 10
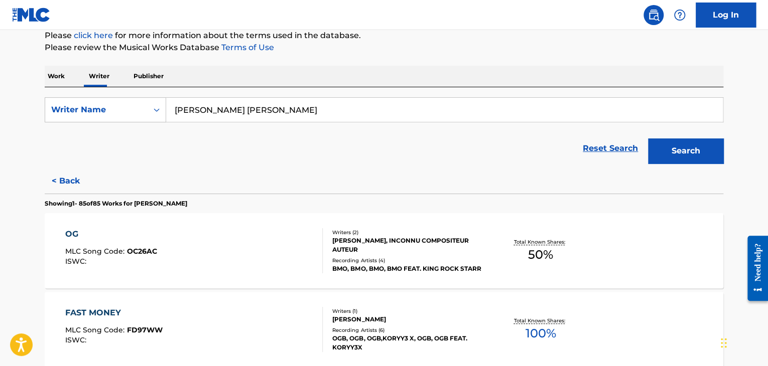
scroll to position [0, 0]
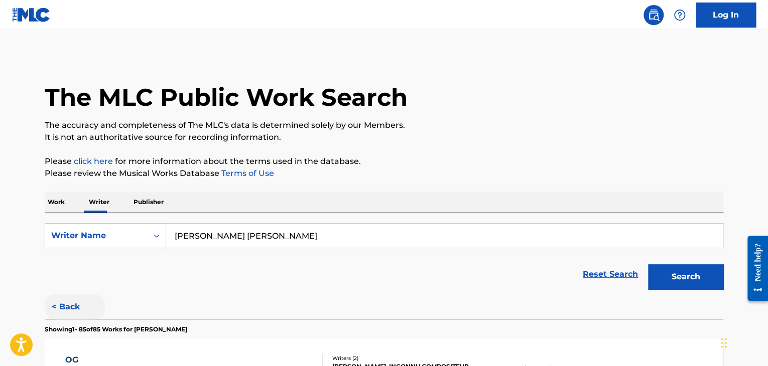
click at [67, 303] on button "< Back" at bounding box center [75, 307] width 60 height 25
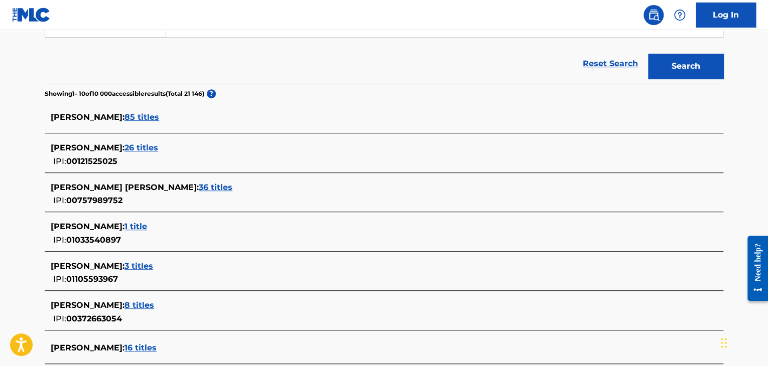
scroll to position [222, 0]
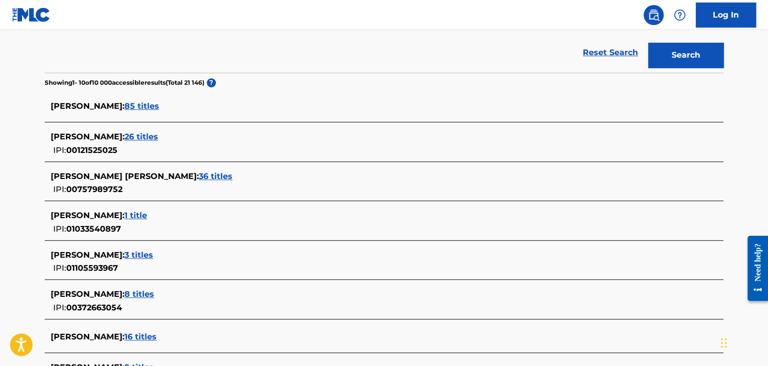
click at [124, 215] on span "1 title" at bounding box center [135, 216] width 23 height 10
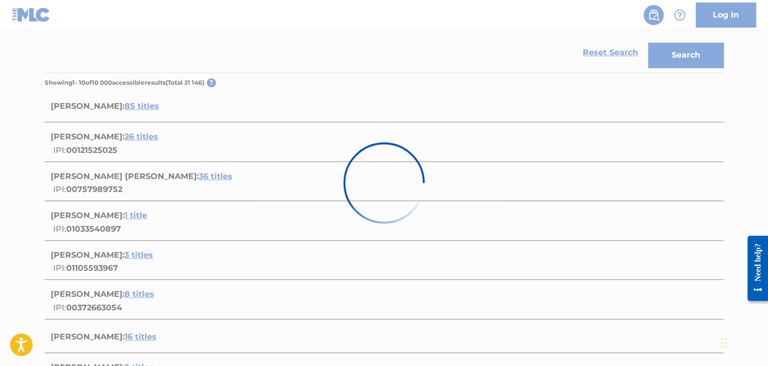
scroll to position [149, 0]
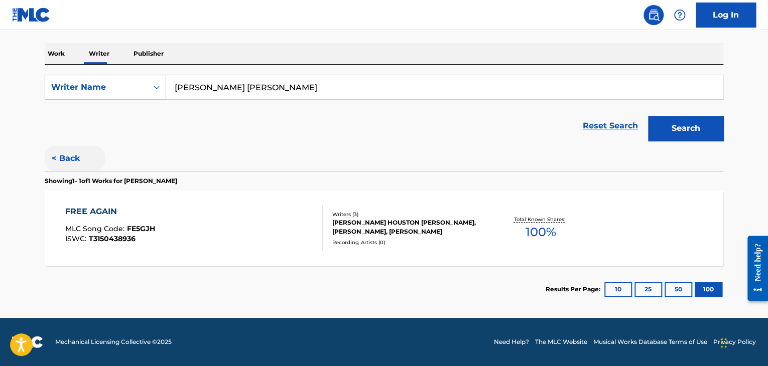
click at [62, 153] on button "< Back" at bounding box center [75, 158] width 60 height 25
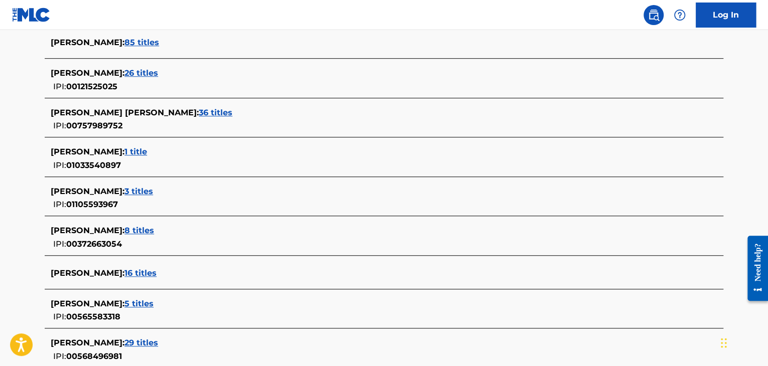
scroll to position [287, 0]
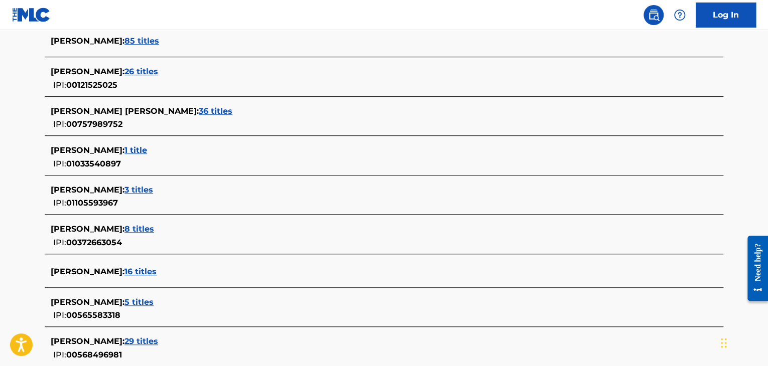
click at [128, 190] on span "3 titles" at bounding box center [138, 190] width 29 height 10
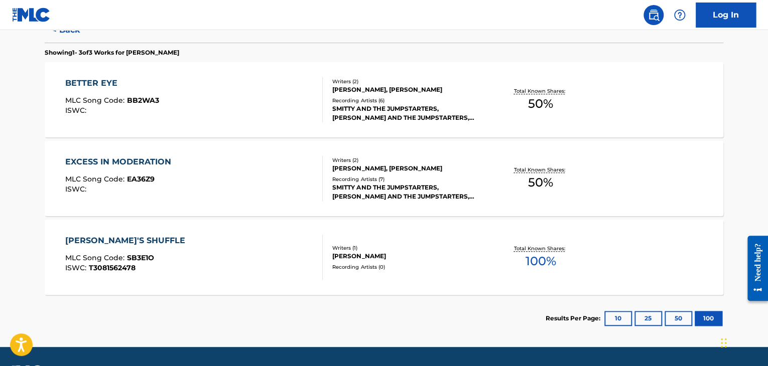
scroll to position [243, 0]
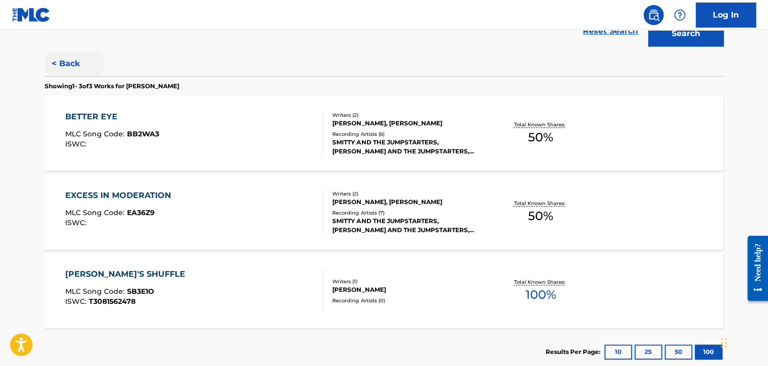
click at [76, 66] on button "< Back" at bounding box center [75, 63] width 60 height 25
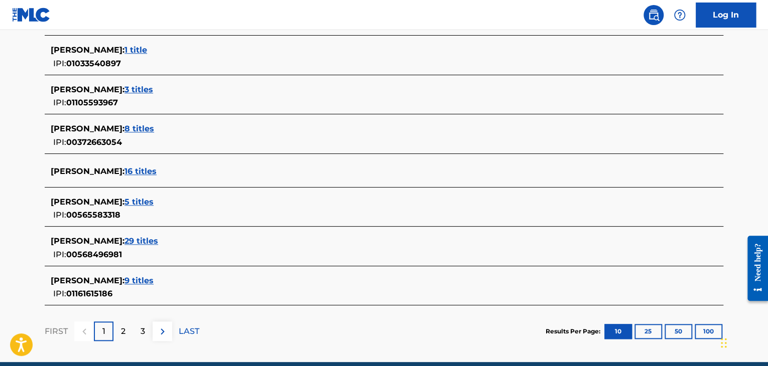
scroll to position [392, 0]
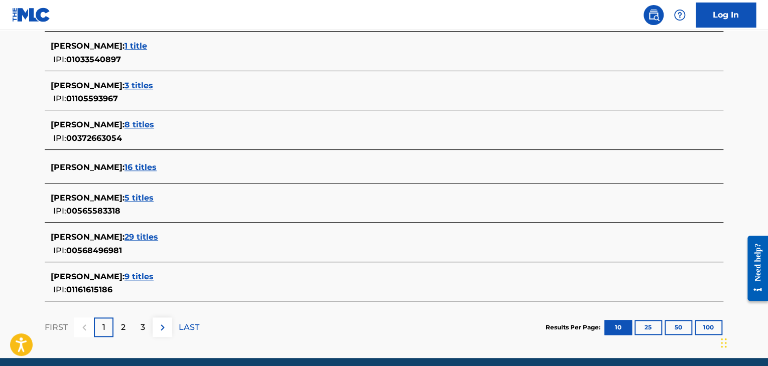
click at [133, 200] on span "5 titles" at bounding box center [138, 198] width 29 height 10
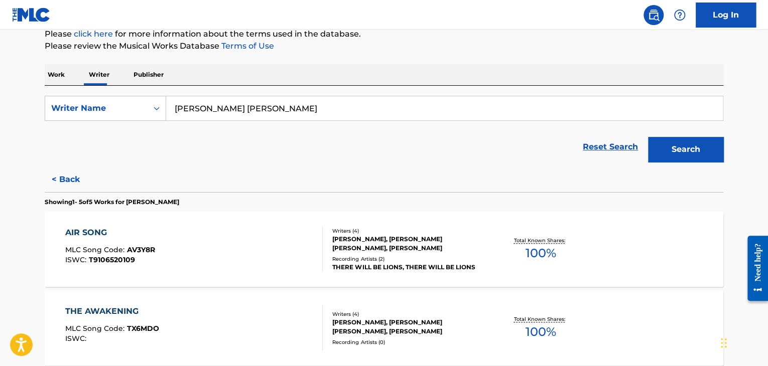
scroll to position [127, 0]
click at [62, 182] on button "< Back" at bounding box center [75, 180] width 60 height 25
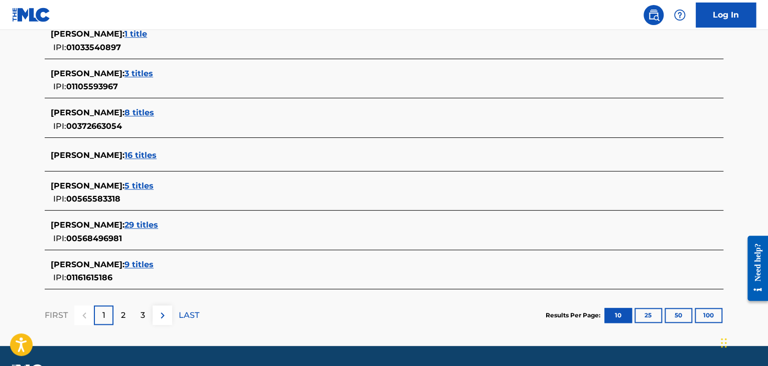
scroll to position [404, 0]
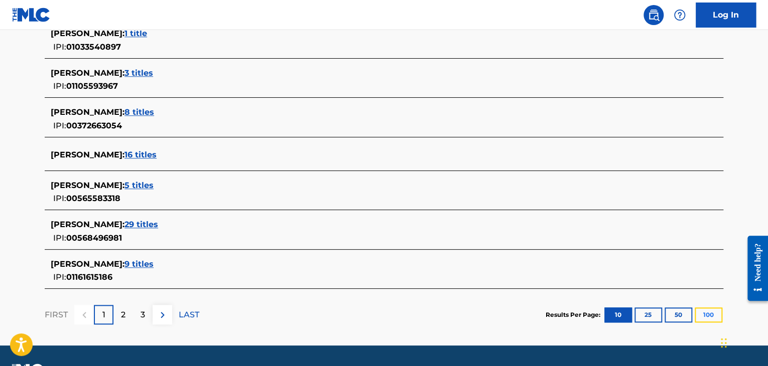
click at [701, 308] on button "100" at bounding box center [709, 315] width 28 height 15
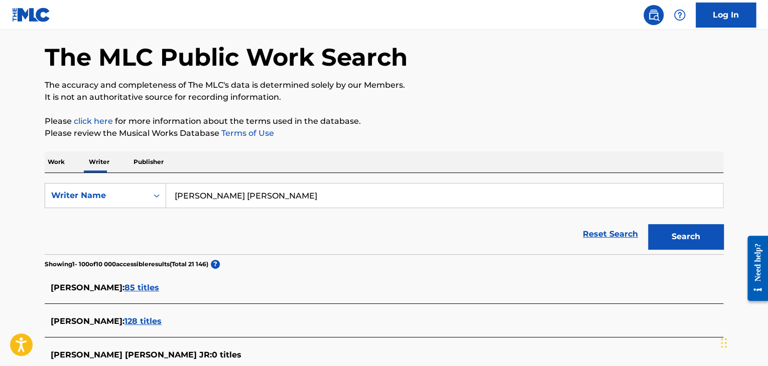
scroll to position [39, 0]
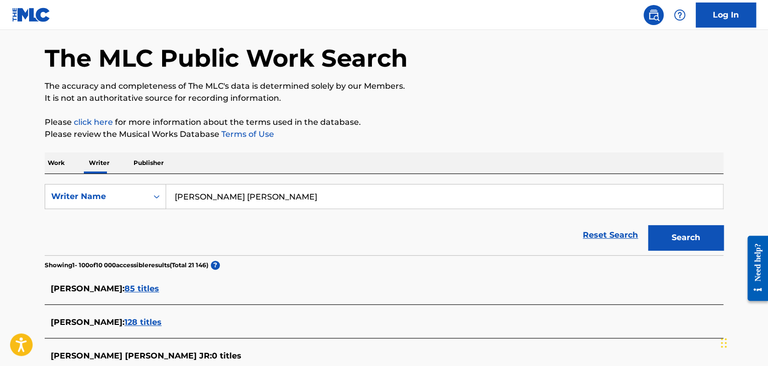
click at [54, 164] on p "Work" at bounding box center [56, 163] width 23 height 21
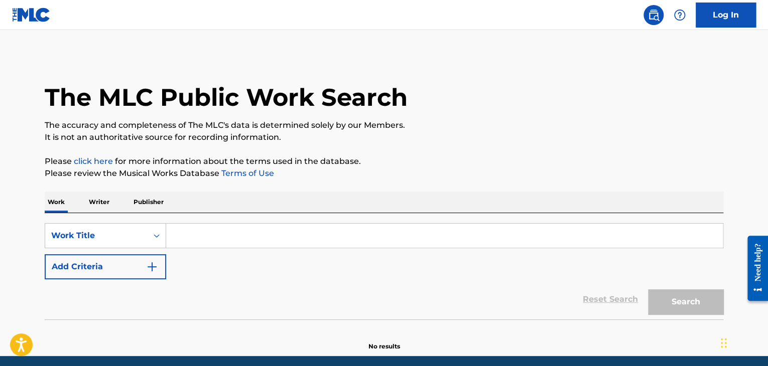
click at [206, 234] on input "Search Form" at bounding box center [444, 236] width 557 height 24
paste input "The Line"
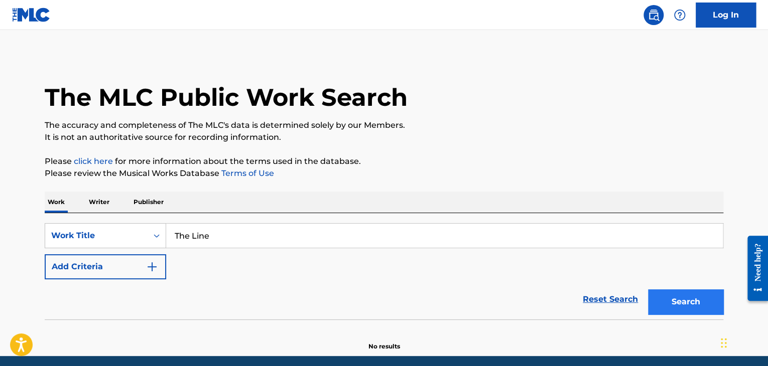
type input "The Line"
click at [693, 304] on button "Search" at bounding box center [685, 302] width 75 height 25
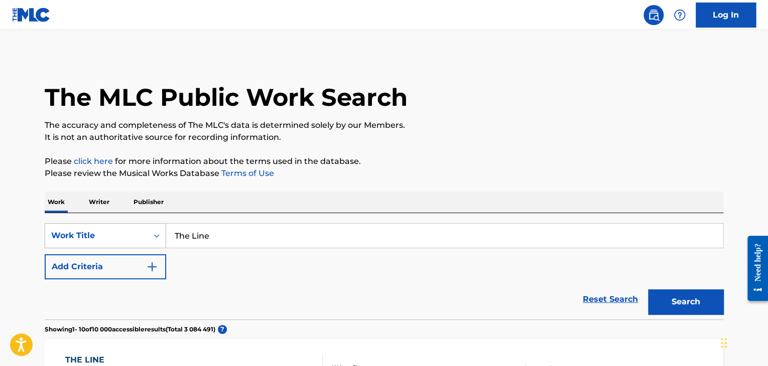
click at [93, 228] on div "Work Title" at bounding box center [105, 235] width 121 height 25
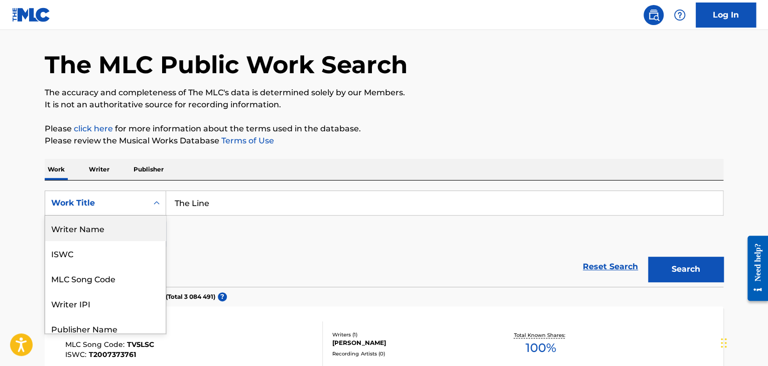
click at [96, 232] on div "Writer Name" at bounding box center [105, 228] width 120 height 25
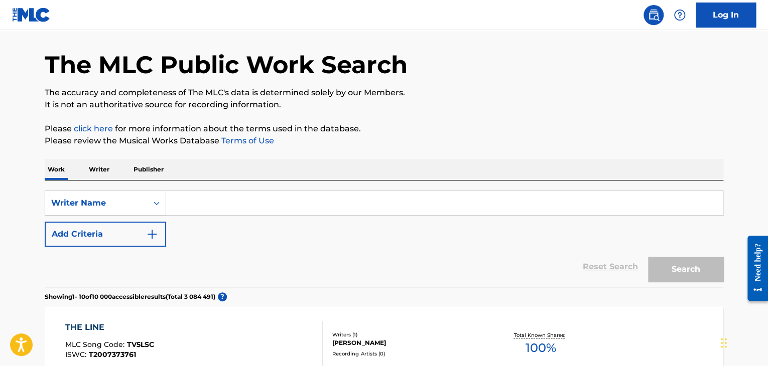
click at [204, 208] on input "Search Form" at bounding box center [444, 203] width 557 height 24
paste input "[PERSON_NAME] Guild"
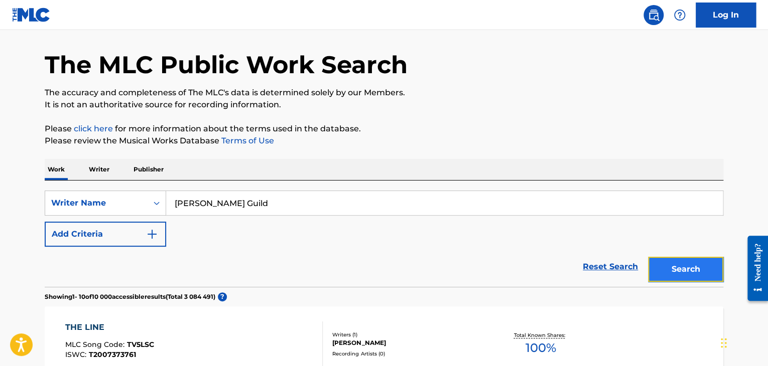
click at [681, 269] on button "Search" at bounding box center [685, 269] width 75 height 25
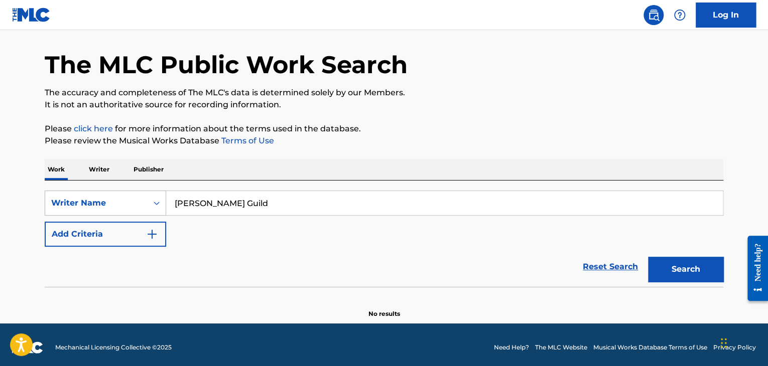
drag, startPoint x: 274, startPoint y: 207, endPoint x: 135, endPoint y: 212, distance: 139.1
click at [136, 212] on div "SearchWithCriteriac009b79c-3695-474d-8726-715a94a527ab Writer Name [PERSON_NAME…" at bounding box center [384, 203] width 679 height 25
paste input "Veshremy"
click at [648, 257] on button "Search" at bounding box center [685, 269] width 75 height 25
drag, startPoint x: 209, startPoint y: 200, endPoint x: 136, endPoint y: 181, distance: 75.1
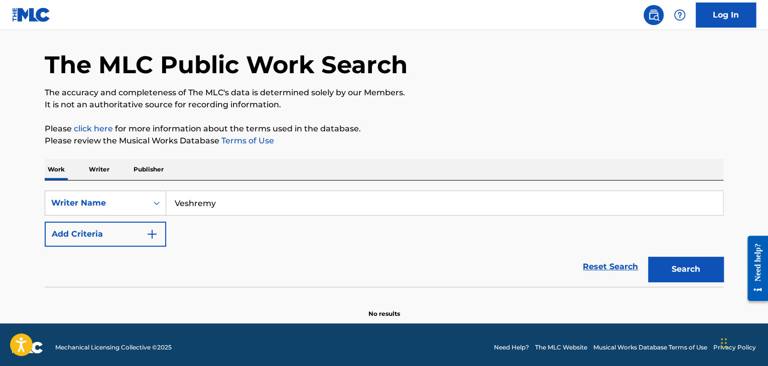
click at [136, 181] on div "SearchWithCriteriac009b79c-3695-474d-8726-715a94a527ab Writer Name Veshremy Add…" at bounding box center [384, 234] width 679 height 106
paste input "[PERSON_NAME]"
click at [648, 257] on button "Search" at bounding box center [685, 269] width 75 height 25
click at [458, 44] on div "The MLC Public Work Search" at bounding box center [384, 59] width 679 height 73
drag, startPoint x: 276, startPoint y: 207, endPoint x: 142, endPoint y: 205, distance: 134.5
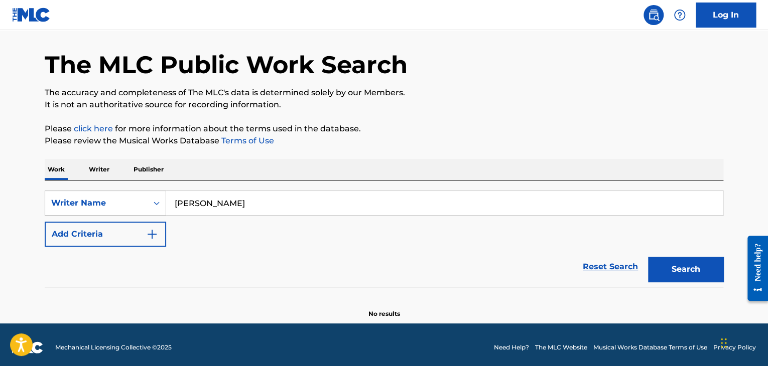
click at [142, 205] on div "SearchWithCriteriac009b79c-3695-474d-8726-715a94a527ab Writer Name [PERSON_NAME]" at bounding box center [384, 203] width 679 height 25
paste input "[PERSON_NAME]"
click at [648, 257] on button "Search" at bounding box center [685, 269] width 75 height 25
click at [232, 205] on input "[PERSON_NAME]" at bounding box center [444, 203] width 557 height 24
type input "[PERSON_NAME]"
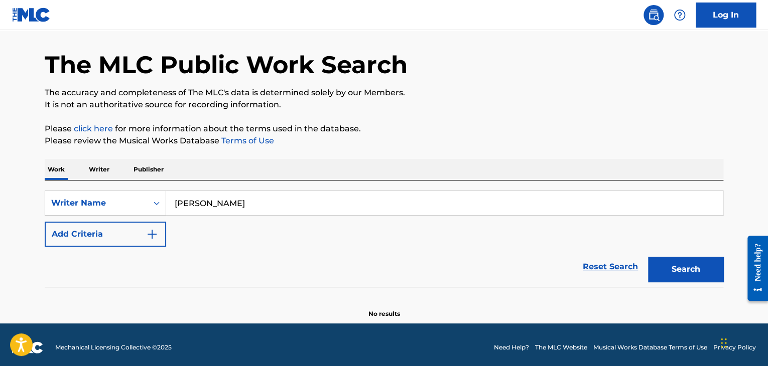
click at [648, 257] on button "Search" at bounding box center [685, 269] width 75 height 25
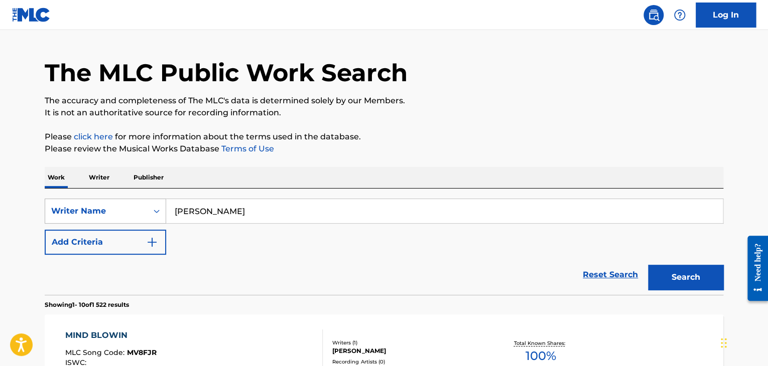
click at [114, 224] on div "Writer Name" at bounding box center [105, 211] width 121 height 25
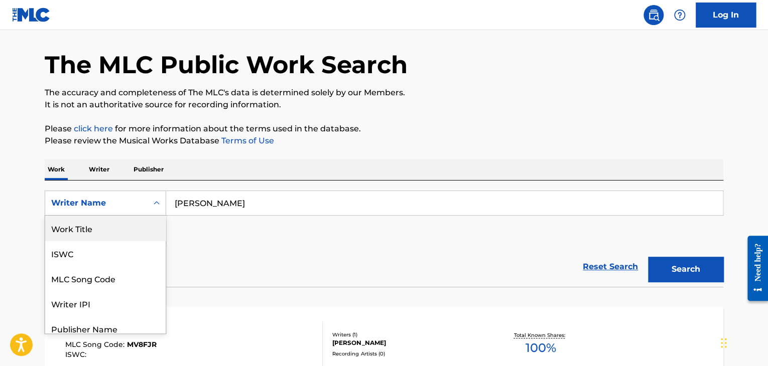
click at [86, 232] on div "Work Title" at bounding box center [105, 228] width 120 height 25
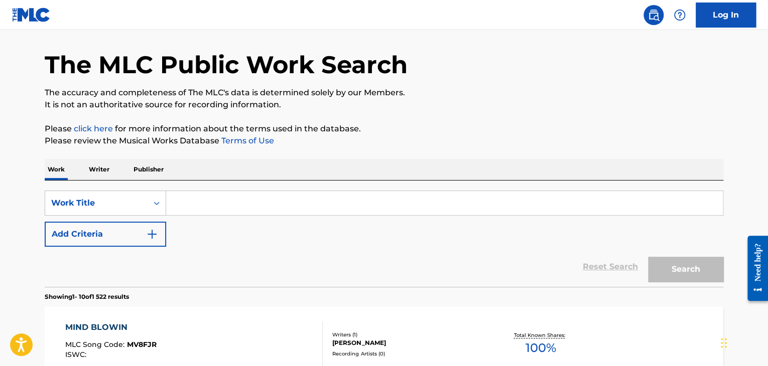
click at [213, 205] on input "Search Form" at bounding box center [444, 203] width 557 height 24
paste input "Dynamite"
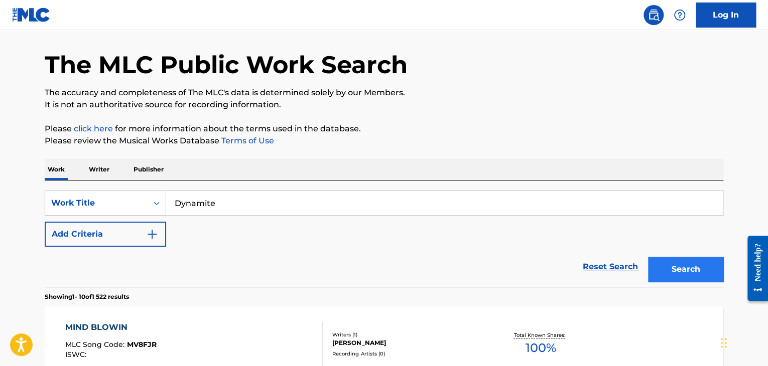
type input "Dynamite"
click at [695, 278] on button "Search" at bounding box center [685, 269] width 75 height 25
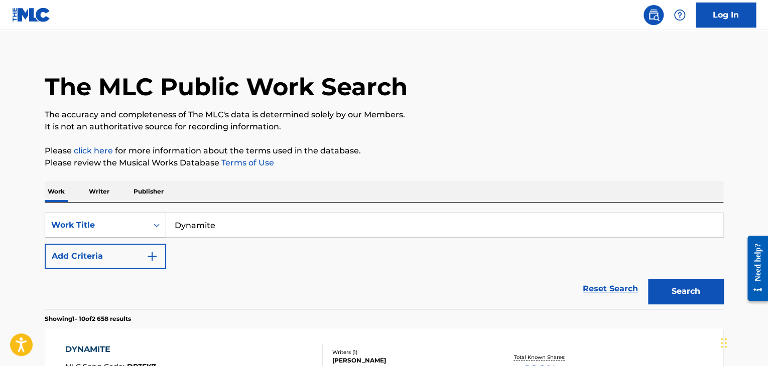
click at [118, 238] on div "Work Title" at bounding box center [105, 225] width 121 height 25
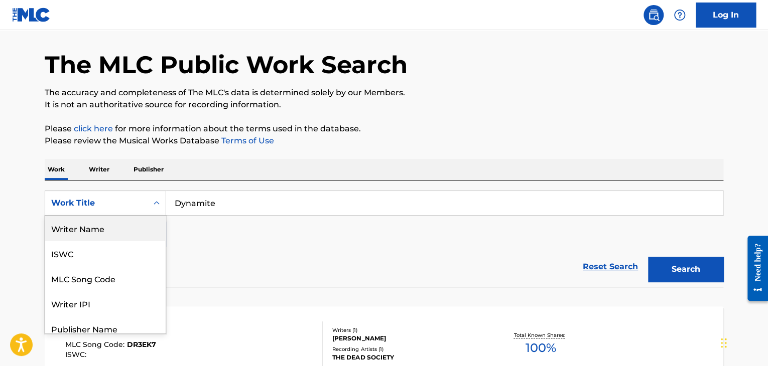
click at [96, 231] on div "Writer Name" at bounding box center [105, 228] width 120 height 25
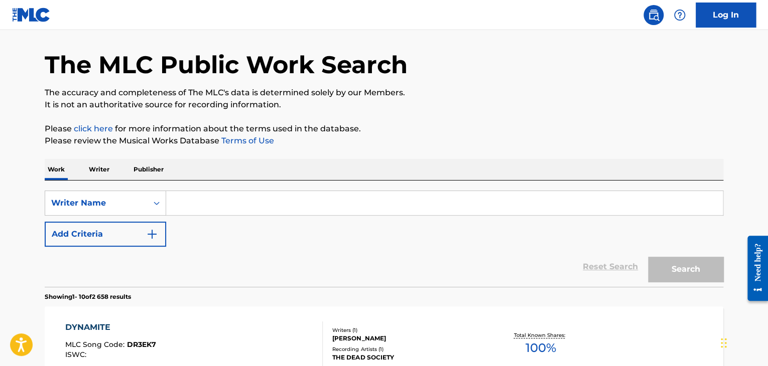
click at [252, 197] on input "Search Form" at bounding box center [444, 203] width 557 height 24
paste input "[PERSON_NAME]"
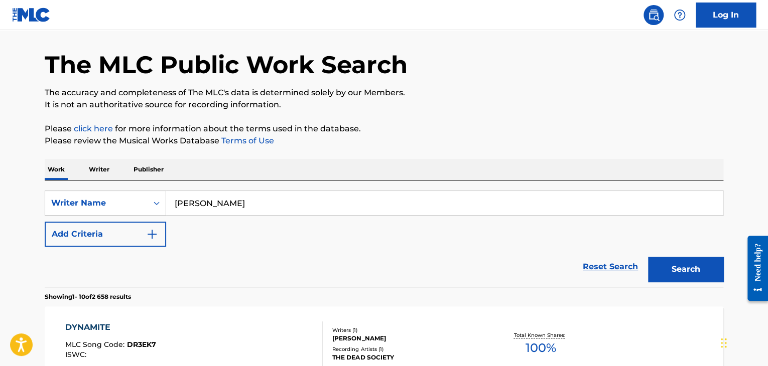
click at [648, 257] on button "Search" at bounding box center [685, 269] width 75 height 25
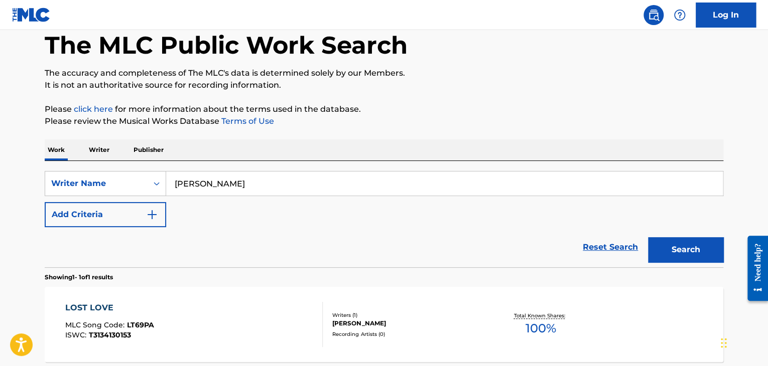
scroll to position [52, 0]
drag, startPoint x: 264, startPoint y: 182, endPoint x: 168, endPoint y: 184, distance: 95.9
click at [168, 184] on input "[PERSON_NAME]" at bounding box center [444, 184] width 557 height 24
paste input "[PERSON_NAME]"
type input "[PERSON_NAME]"
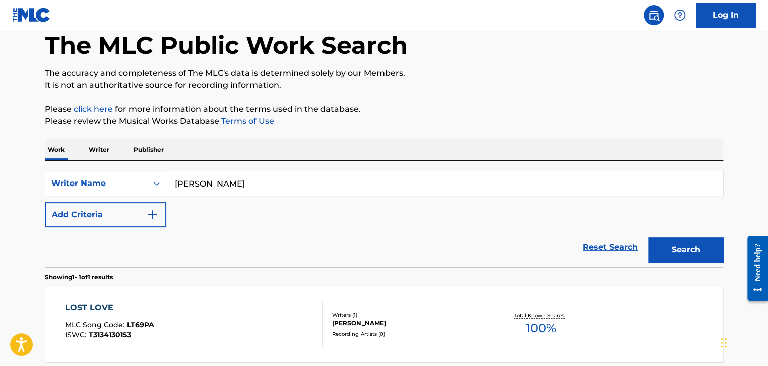
click at [648, 237] on button "Search" at bounding box center [685, 249] width 75 height 25
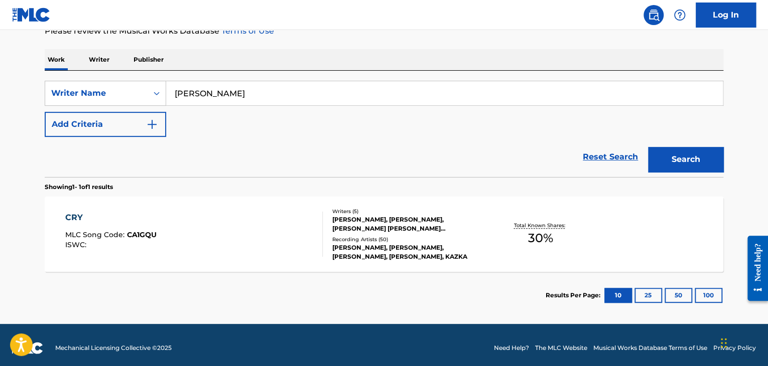
scroll to position [142, 0]
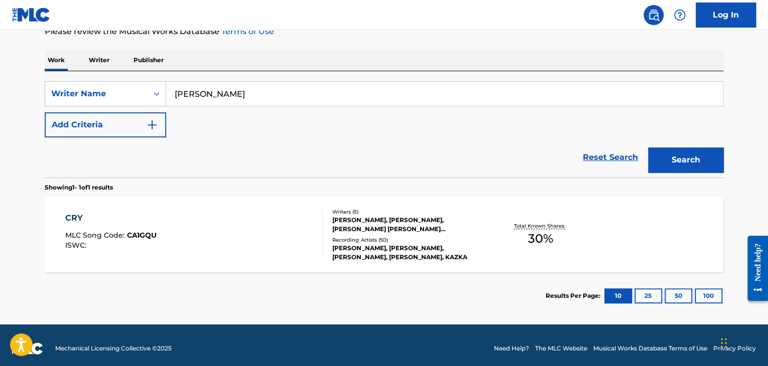
click at [69, 219] on div "CRY" at bounding box center [110, 218] width 91 height 12
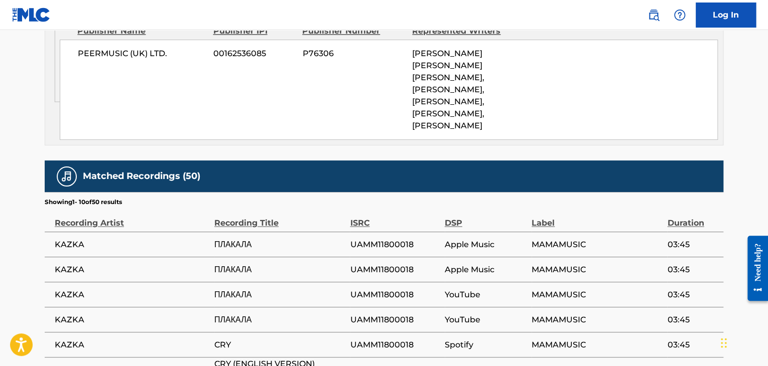
scroll to position [914, 0]
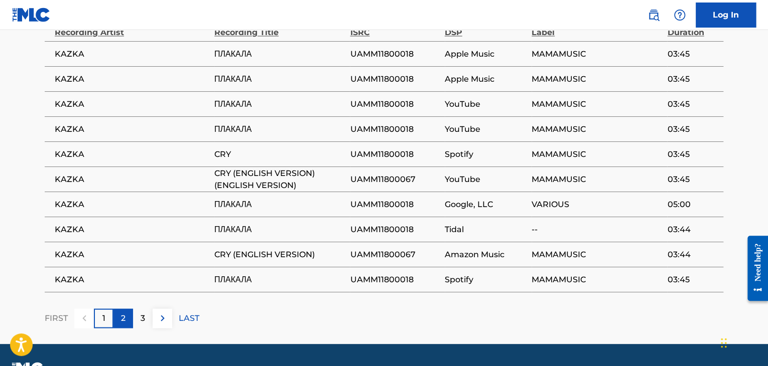
click at [118, 309] on div "2" at bounding box center [123, 319] width 20 height 20
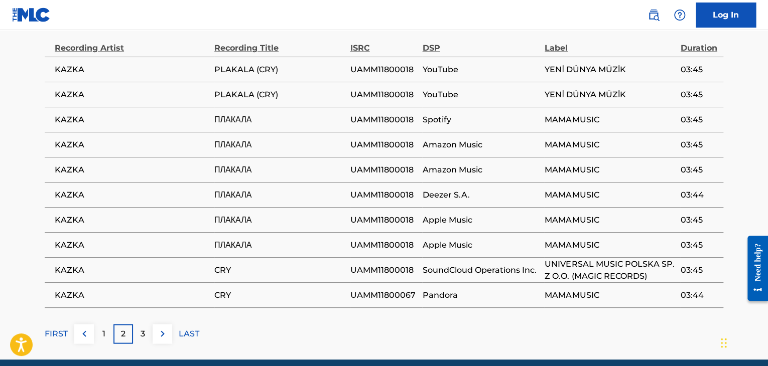
scroll to position [899, 0]
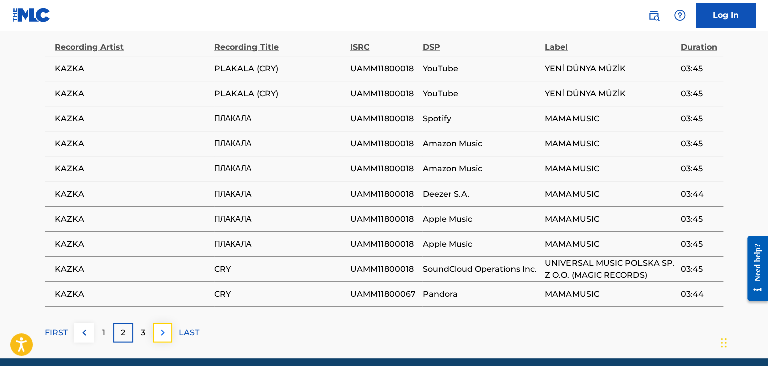
click at [160, 327] on img at bounding box center [163, 333] width 12 height 12
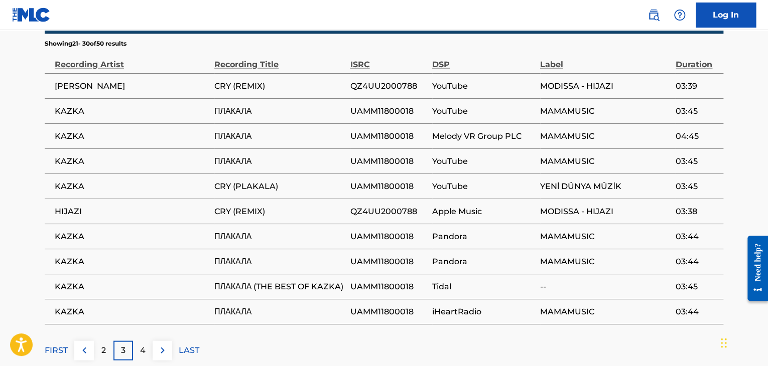
scroll to position [884, 0]
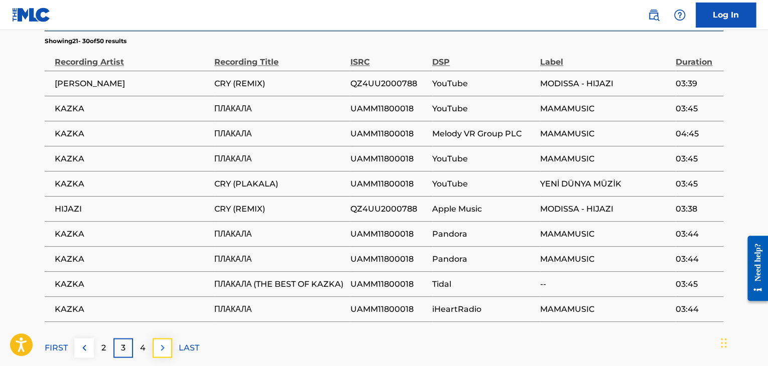
click at [161, 342] on img at bounding box center [163, 348] width 12 height 12
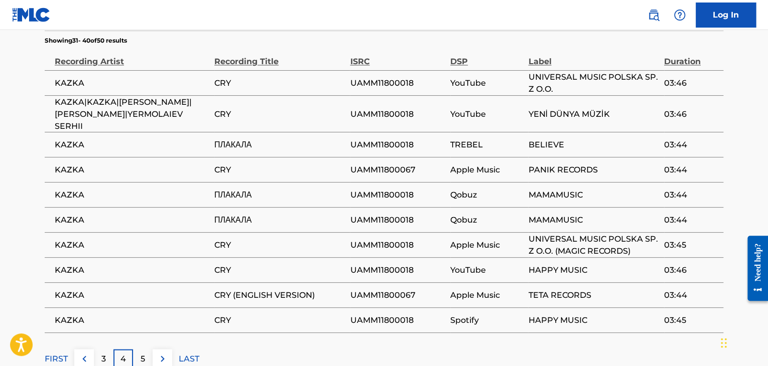
scroll to position [885, 0]
click at [159, 352] on img at bounding box center [163, 358] width 12 height 12
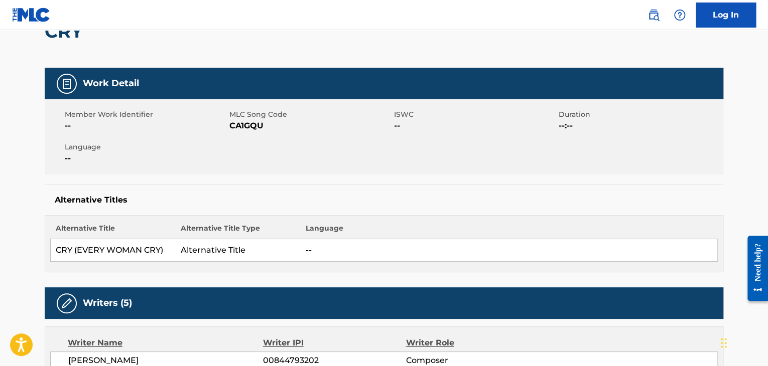
scroll to position [0, 0]
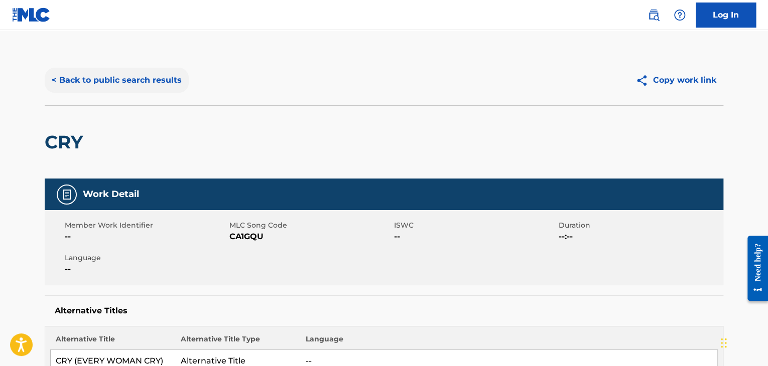
click at [58, 83] on button "< Back to public search results" at bounding box center [117, 80] width 144 height 25
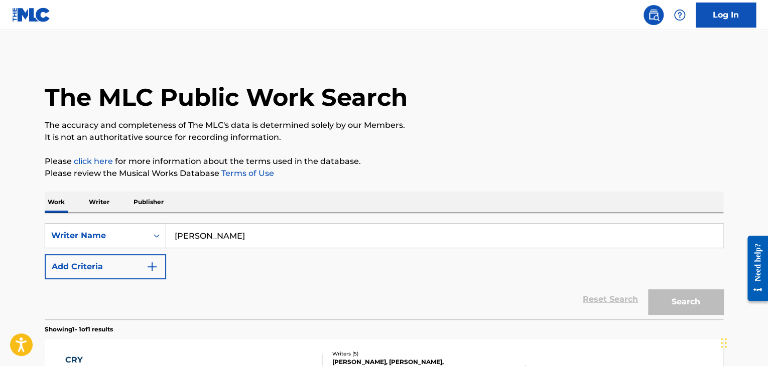
scroll to position [122, 0]
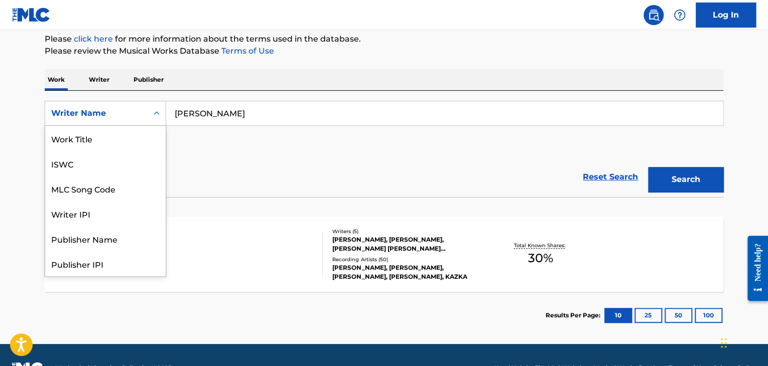
click at [149, 115] on div "Search Form" at bounding box center [157, 113] width 18 height 18
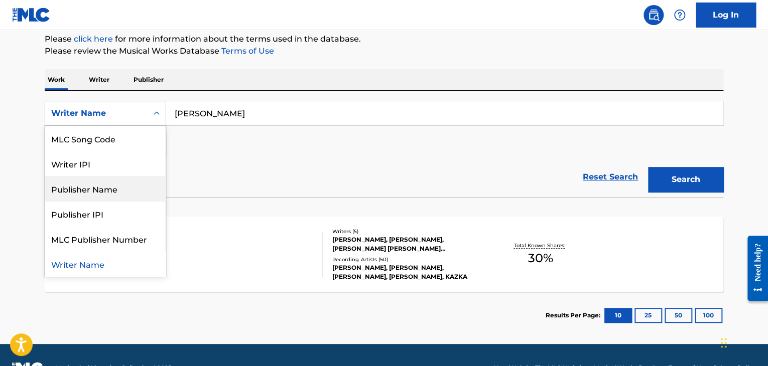
scroll to position [0, 0]
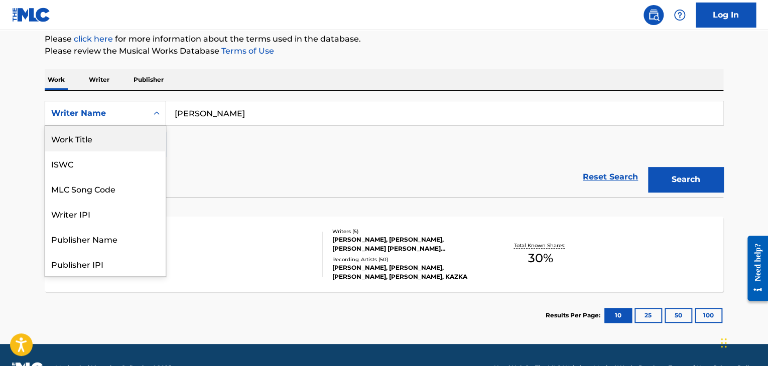
click at [82, 142] on div "Work Title" at bounding box center [105, 138] width 120 height 25
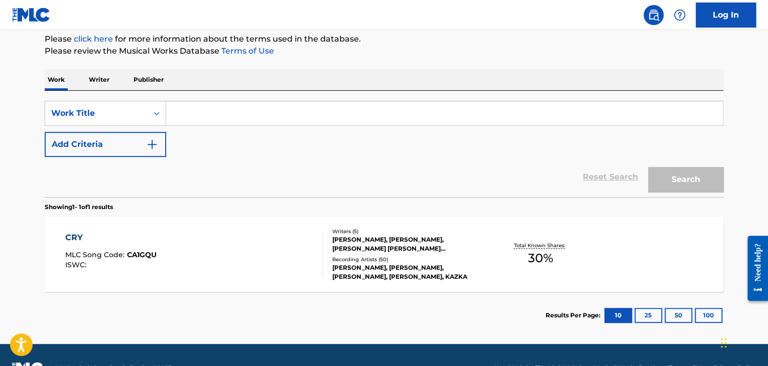
click at [261, 115] on input "Search Form" at bounding box center [444, 113] width 557 height 24
paste input "Zivert"
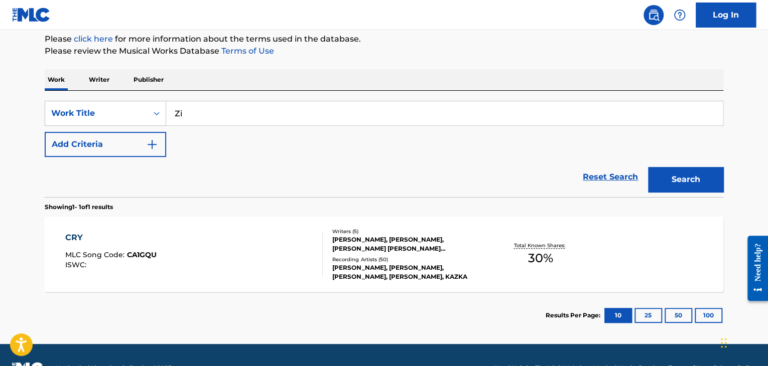
type input "Z"
type input "Life"
click at [712, 181] on button "Search" at bounding box center [685, 179] width 75 height 25
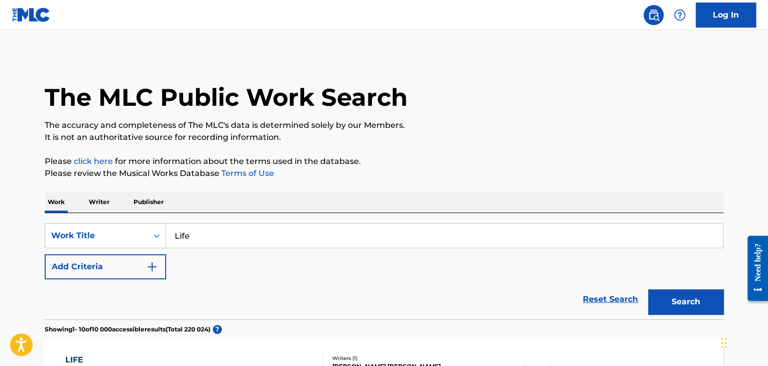
click at [99, 203] on p "Writer" at bounding box center [99, 202] width 27 height 21
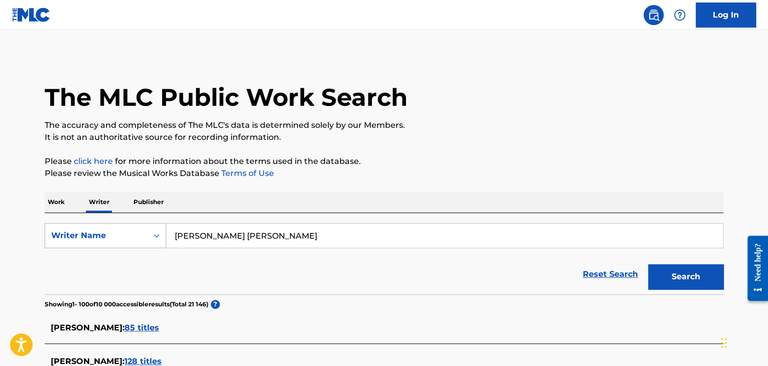
click at [107, 232] on div "Writer Name" at bounding box center [96, 236] width 90 height 12
click at [263, 246] on input "[PERSON_NAME] [PERSON_NAME]" at bounding box center [444, 236] width 557 height 24
type input "B"
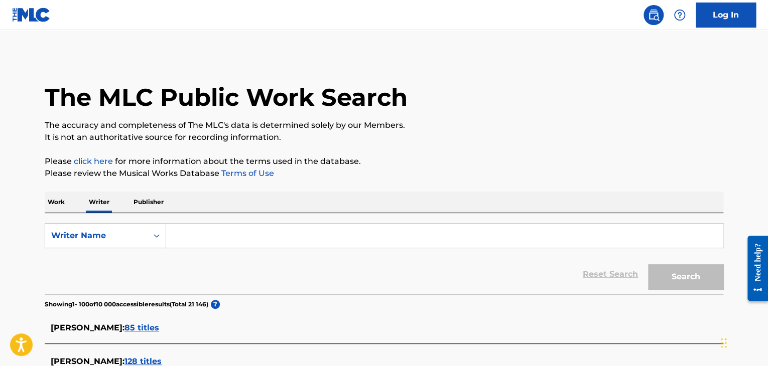
click at [51, 196] on p "Work" at bounding box center [56, 202] width 23 height 21
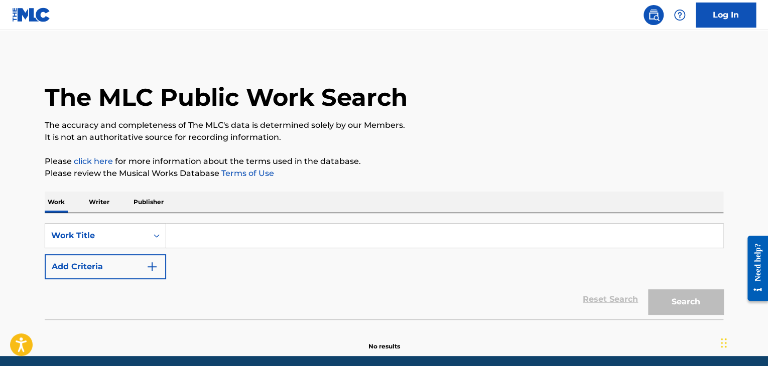
click at [184, 236] on input "Search Form" at bounding box center [444, 236] width 557 height 24
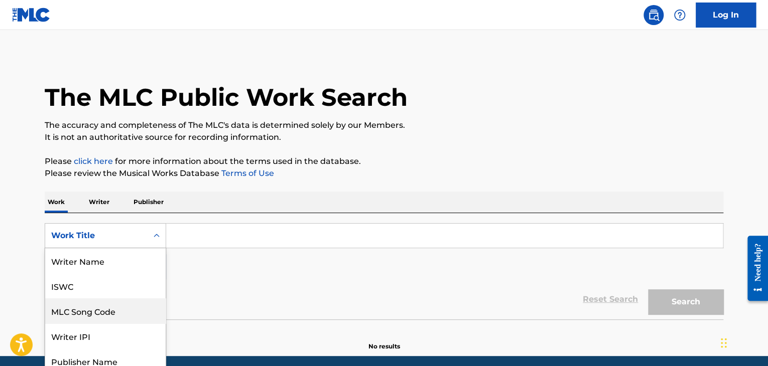
scroll to position [30, 0]
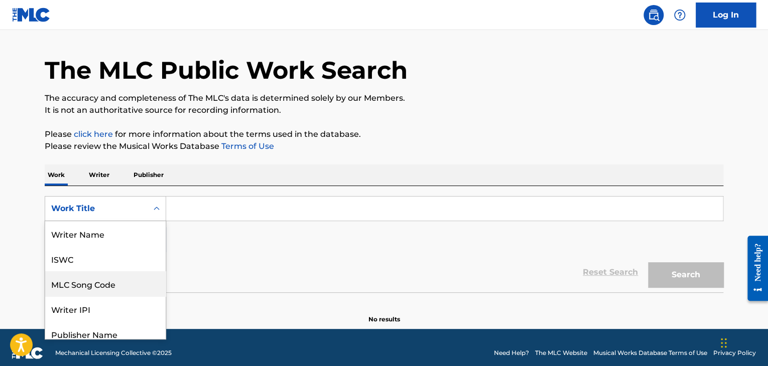
click at [141, 221] on div "8 results available. Use Up and Down to choose options, press Enter to select t…" at bounding box center [105, 208] width 121 height 25
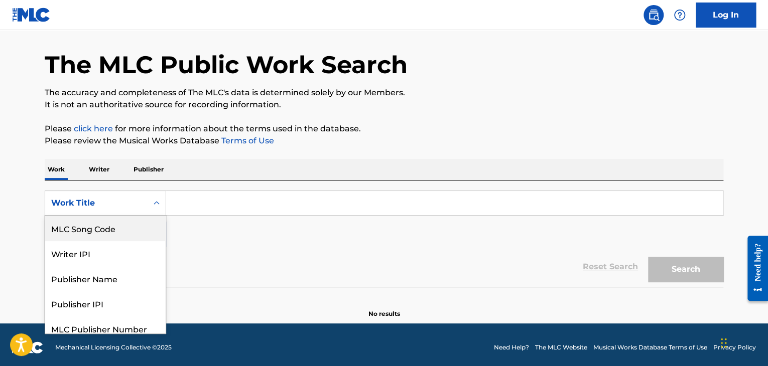
scroll to position [0, 0]
click at [195, 209] on input "Search Form" at bounding box center [444, 203] width 557 height 24
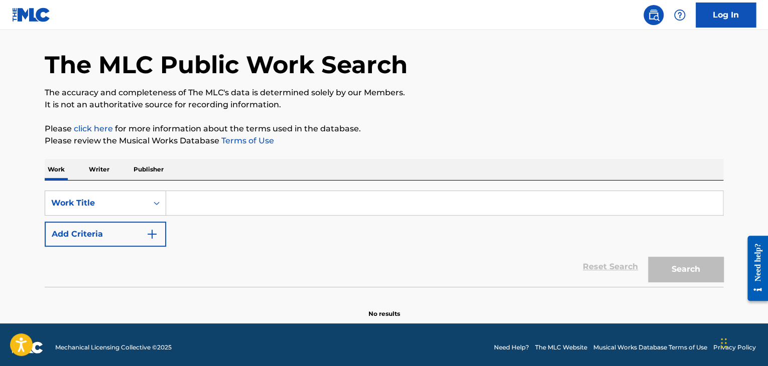
paste input "Zivert"
type input "Zivert"
click at [102, 172] on p "Writer" at bounding box center [99, 169] width 27 height 21
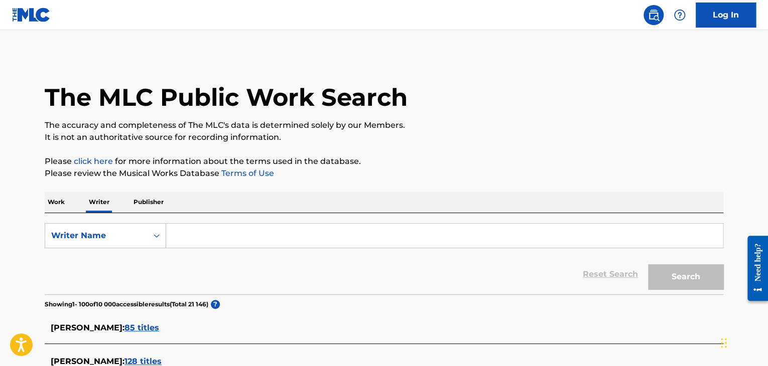
click at [207, 239] on input "Search Form" at bounding box center [444, 236] width 557 height 24
paste input "Zivert"
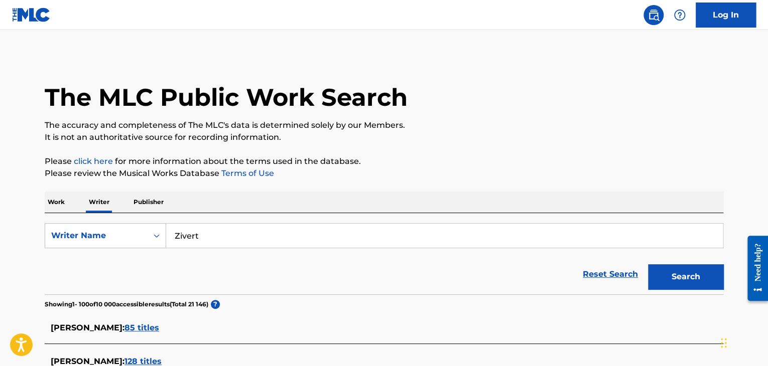
type input "Zivert"
click at [648, 265] on button "Search" at bounding box center [685, 277] width 75 height 25
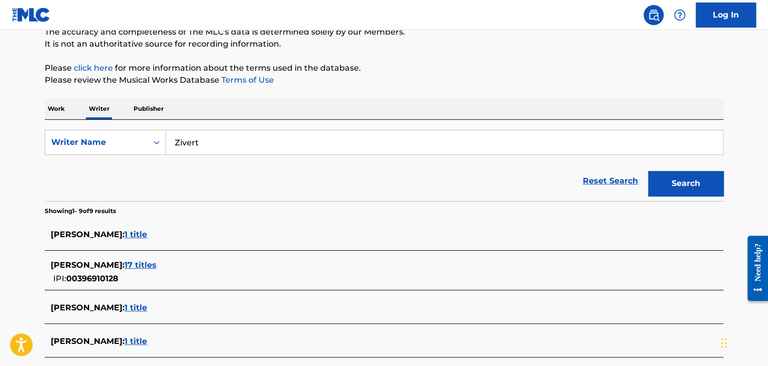
scroll to position [94, 0]
click at [157, 266] on span "17 titles" at bounding box center [140, 265] width 32 height 10
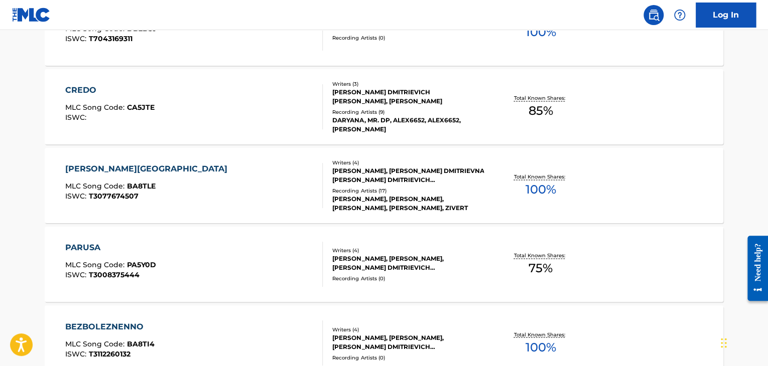
scroll to position [673, 0]
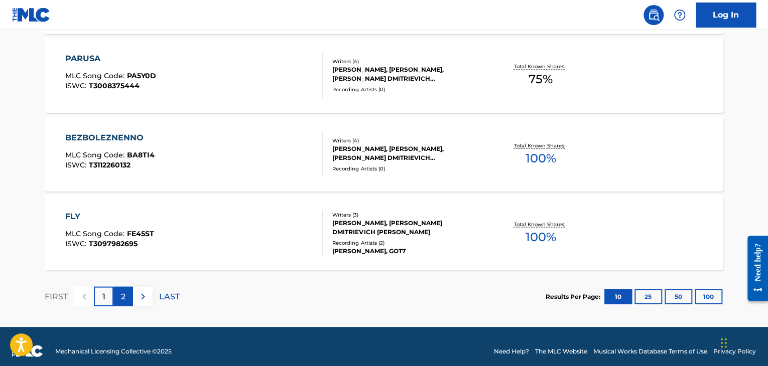
click at [123, 296] on p "2" at bounding box center [123, 297] width 5 height 12
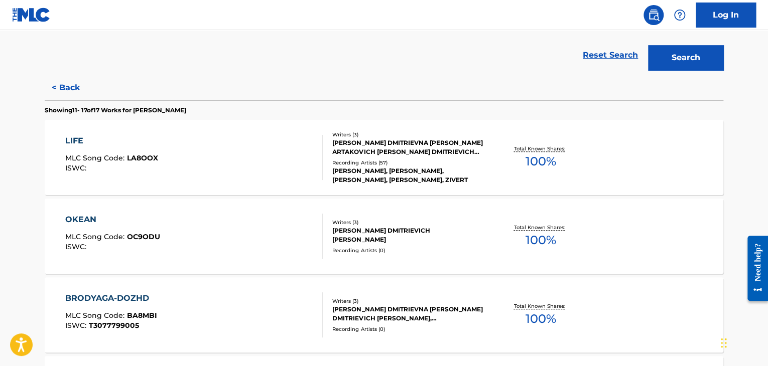
scroll to position [219, 0]
click at [76, 141] on div "LIFE" at bounding box center [111, 142] width 93 height 12
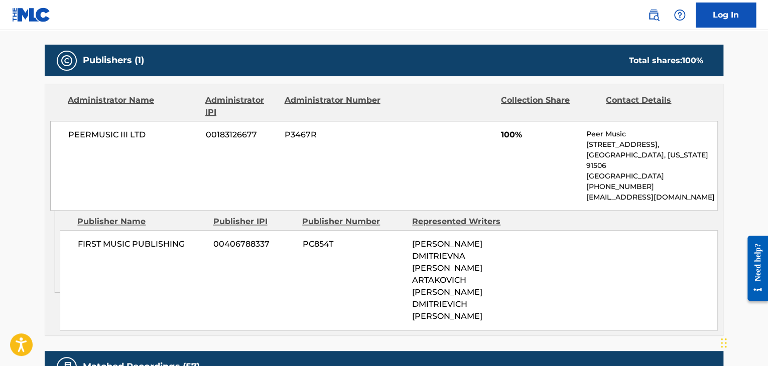
scroll to position [710, 0]
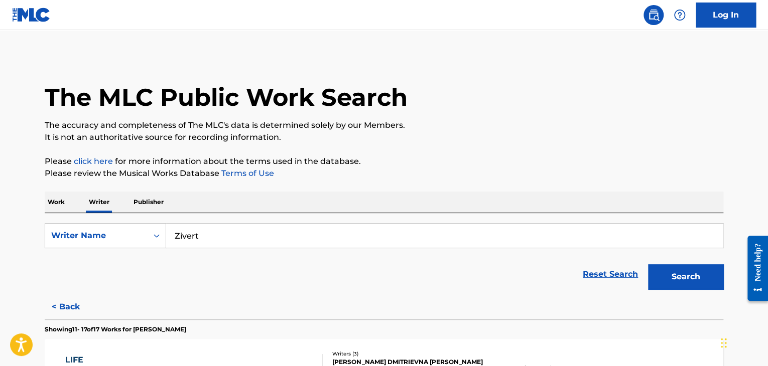
drag, startPoint x: 216, startPoint y: 240, endPoint x: 185, endPoint y: 233, distance: 31.8
click at [185, 233] on input "Zivert" at bounding box center [444, 236] width 557 height 24
type input "Z"
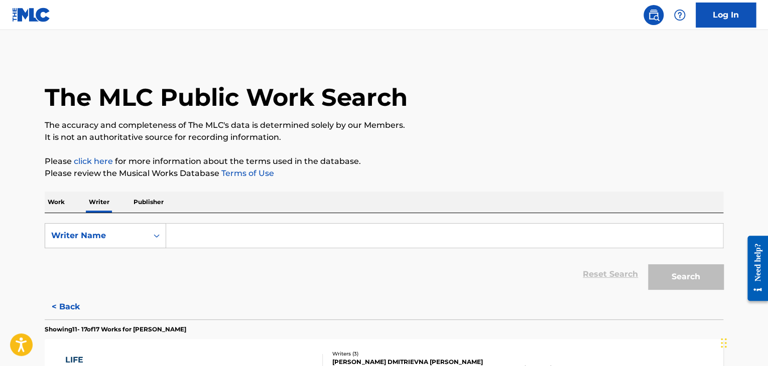
click at [53, 201] on p "Work" at bounding box center [56, 202] width 23 height 21
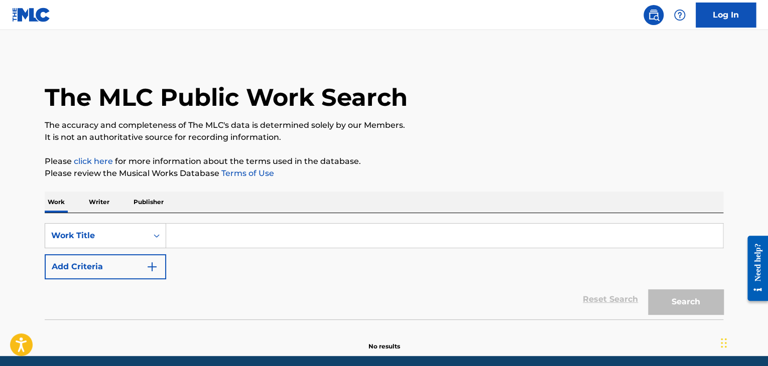
click at [96, 197] on p "Writer" at bounding box center [99, 202] width 27 height 21
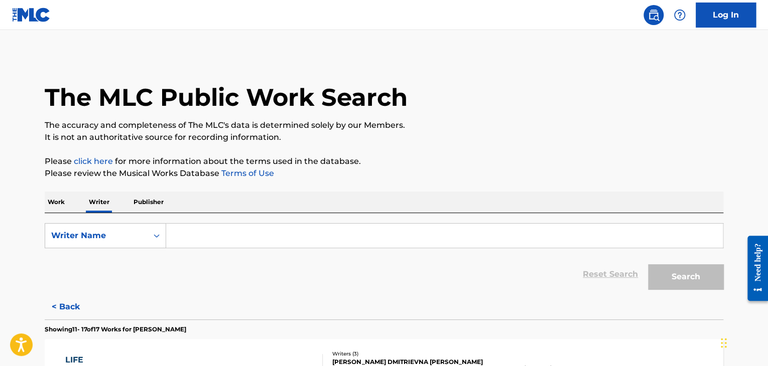
click at [184, 240] on input "Search Form" at bounding box center [444, 236] width 557 height 24
paste input "[PERSON_NAME]"
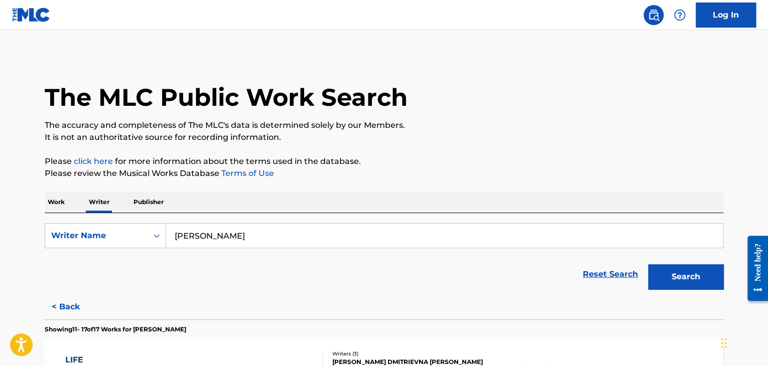
type input "[PERSON_NAME]"
click at [648, 265] on button "Search" at bounding box center [685, 277] width 75 height 25
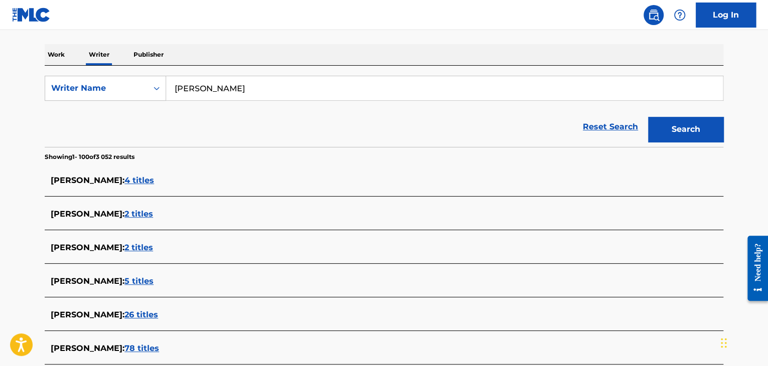
scroll to position [151, 0]
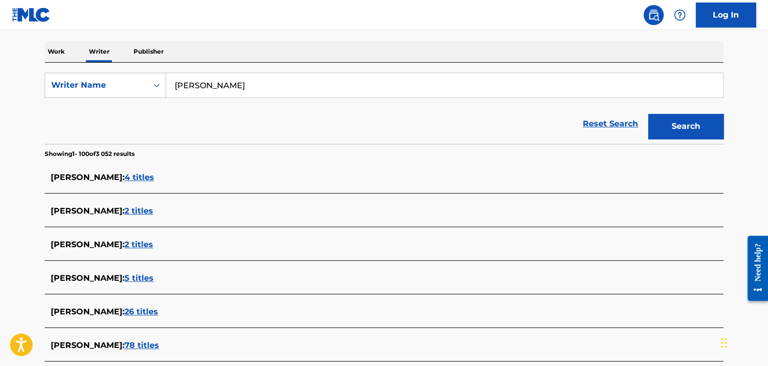
click at [139, 175] on span "4 titles" at bounding box center [139, 178] width 30 height 10
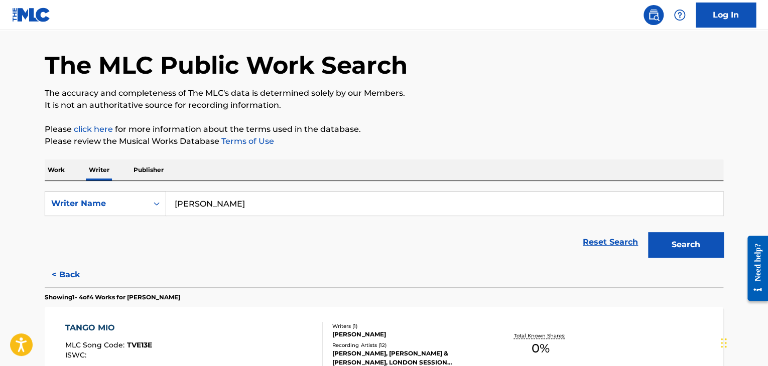
scroll to position [32, 0]
click at [68, 274] on button "< Back" at bounding box center [75, 275] width 60 height 25
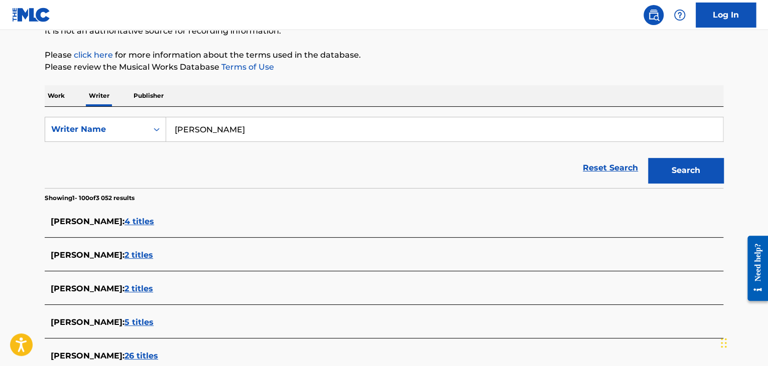
scroll to position [114, 0]
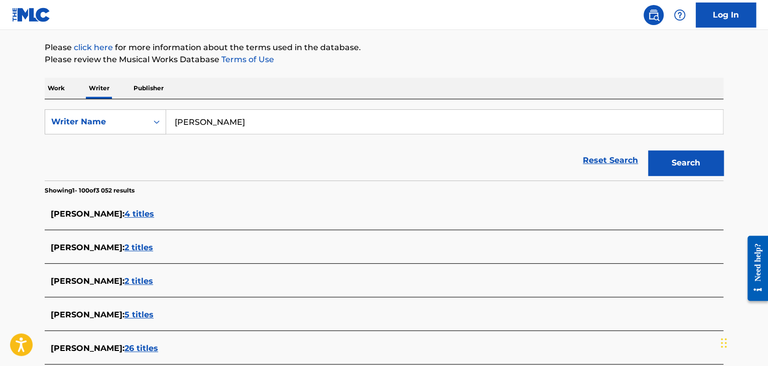
click at [153, 249] on span "2 titles" at bounding box center [138, 248] width 29 height 10
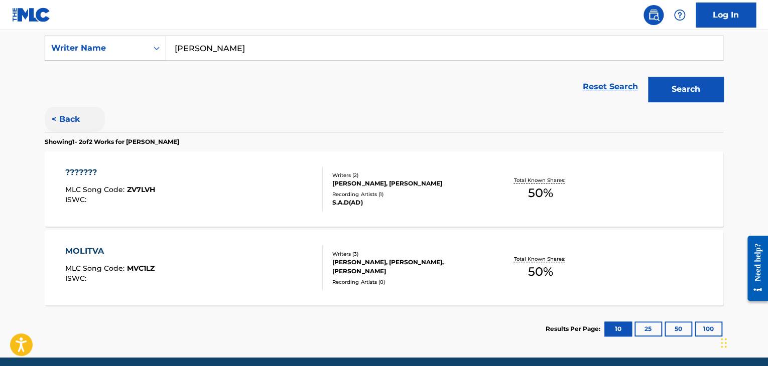
scroll to position [169, 0]
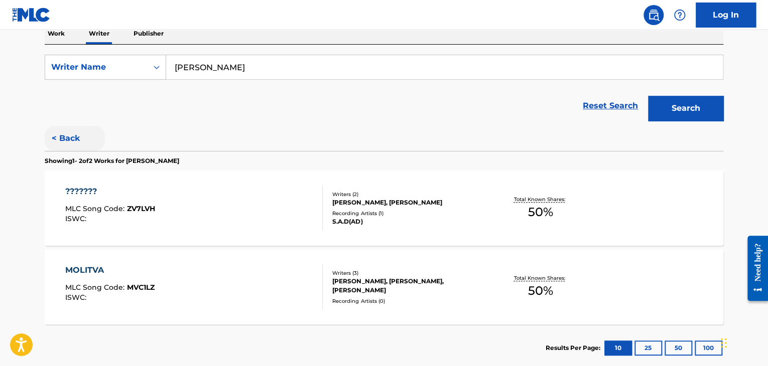
click at [73, 139] on button "< Back" at bounding box center [75, 138] width 60 height 25
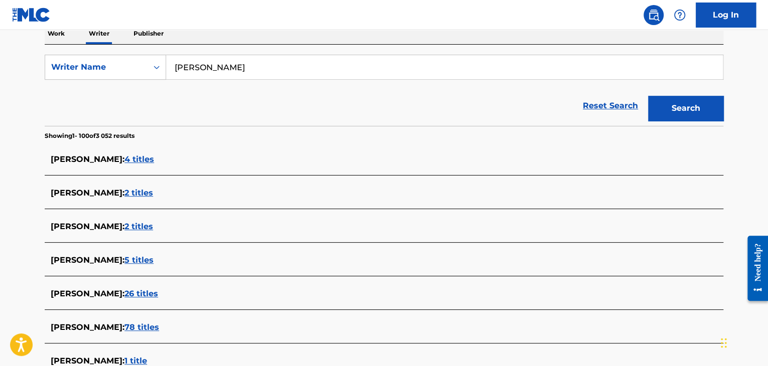
click at [153, 226] on span "2 titles" at bounding box center [138, 227] width 29 height 10
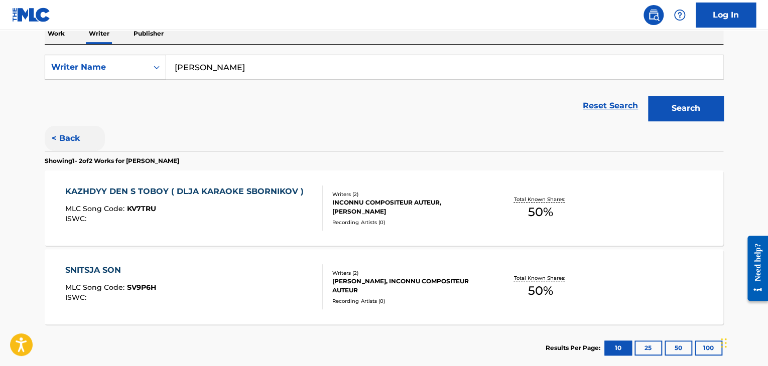
click at [73, 144] on button "< Back" at bounding box center [75, 138] width 60 height 25
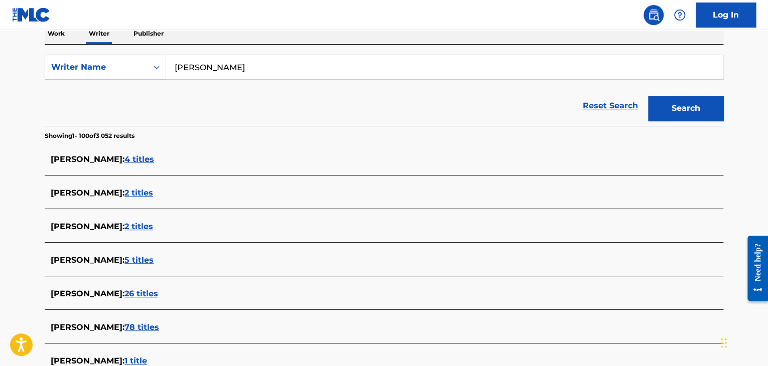
click at [124, 259] on span "5 titles" at bounding box center [138, 261] width 29 height 10
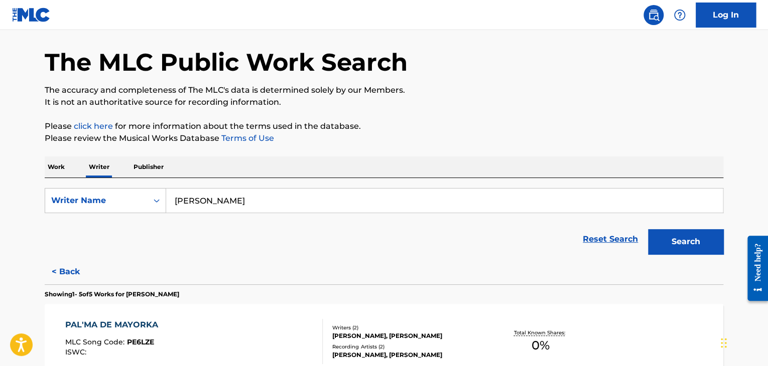
scroll to position [0, 0]
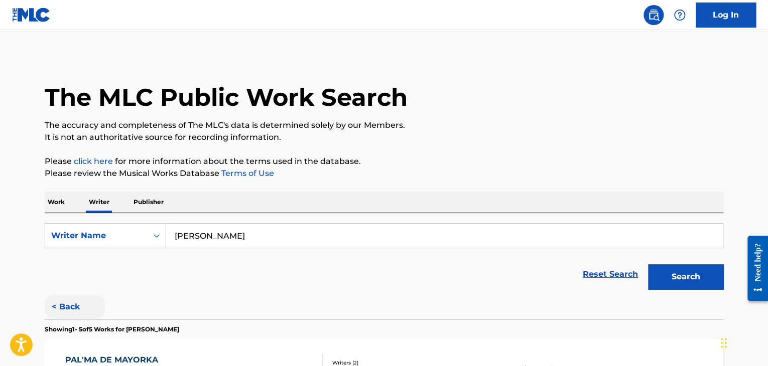
click at [72, 304] on button "< Back" at bounding box center [75, 307] width 60 height 25
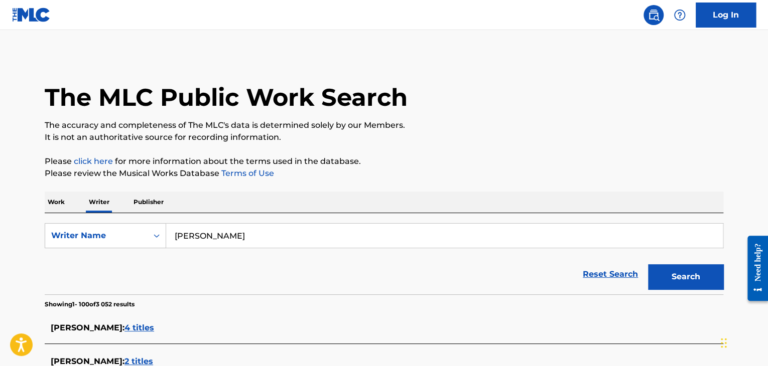
click at [60, 202] on p "Work" at bounding box center [56, 202] width 23 height 21
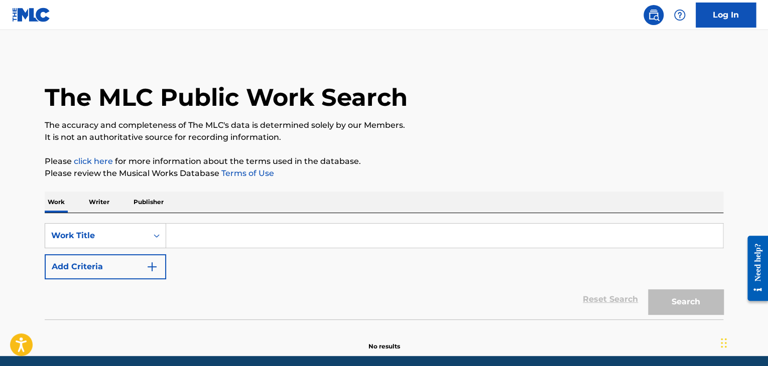
click at [225, 235] on input "Search Form" at bounding box center [444, 236] width 557 height 24
paste input "Stranger"
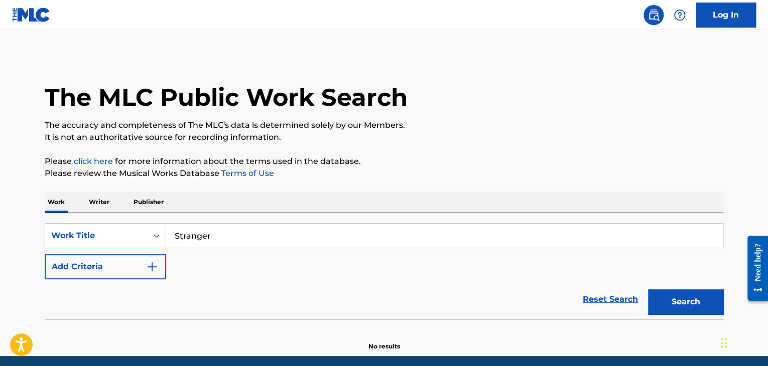
click at [648, 290] on button "Search" at bounding box center [685, 302] width 75 height 25
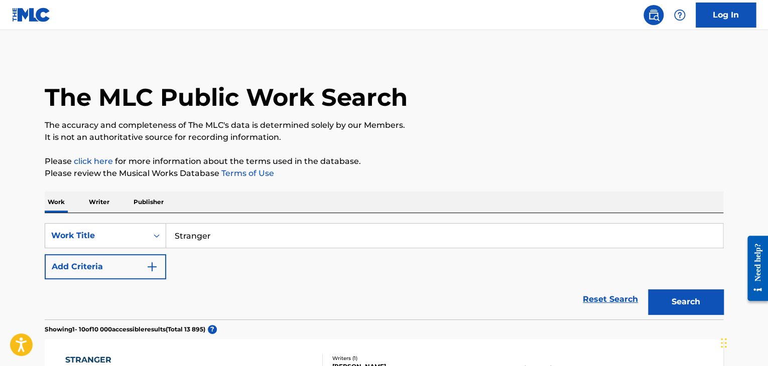
click at [224, 236] on input "Stranger" at bounding box center [444, 236] width 557 height 24
type input "S"
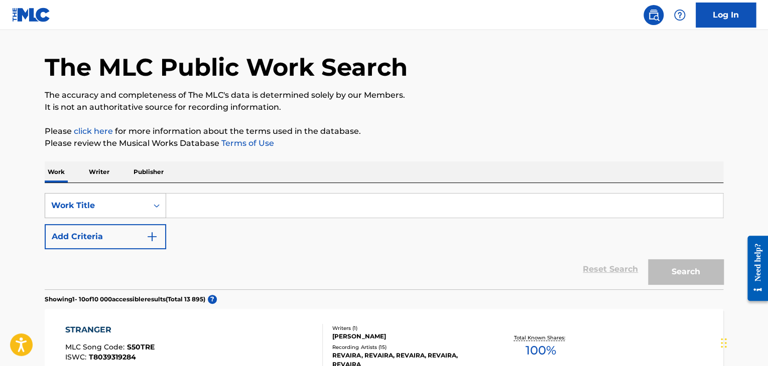
click at [102, 218] on div "Work Title" at bounding box center [105, 205] width 121 height 25
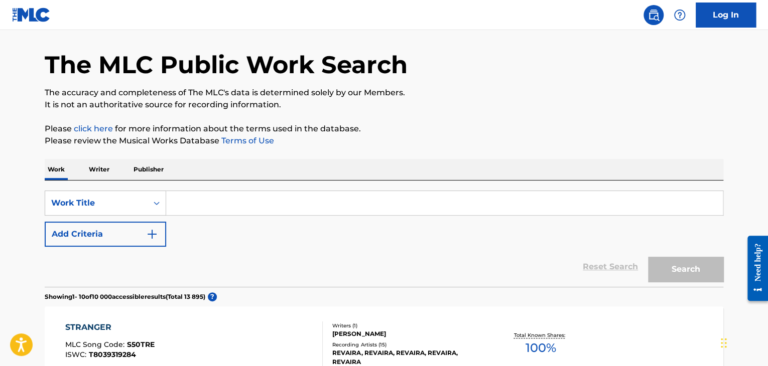
click at [94, 170] on p "Writer" at bounding box center [99, 169] width 27 height 21
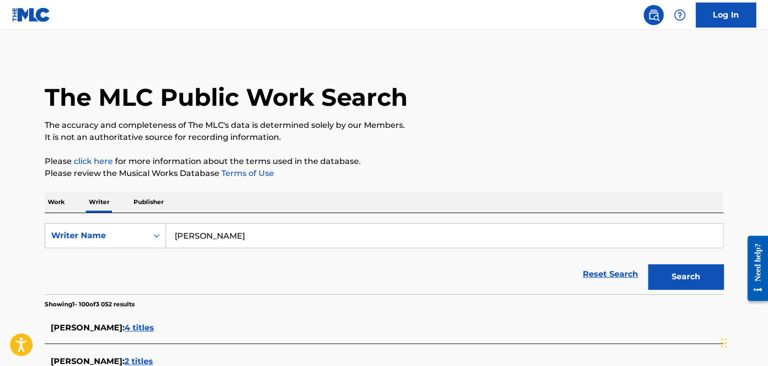
click at [58, 203] on p "Work" at bounding box center [56, 202] width 23 height 21
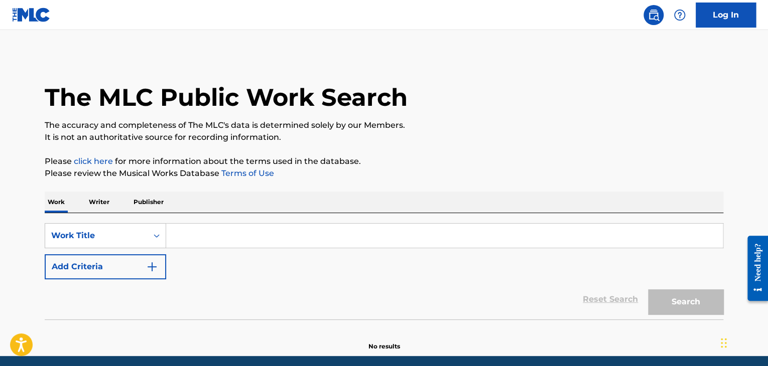
click at [190, 239] on input "Search Form" at bounding box center [444, 236] width 557 height 24
paste input "[PERSON_NAME]"
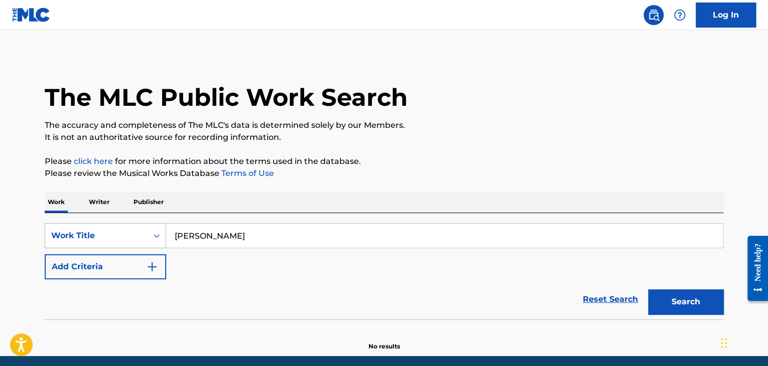
type input "[PERSON_NAME]"
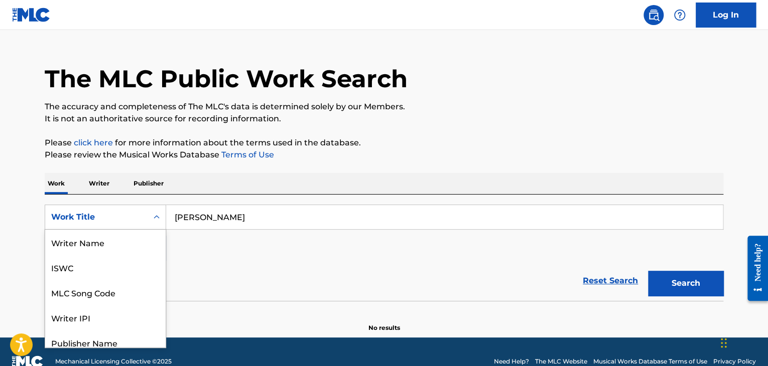
scroll to position [50, 0]
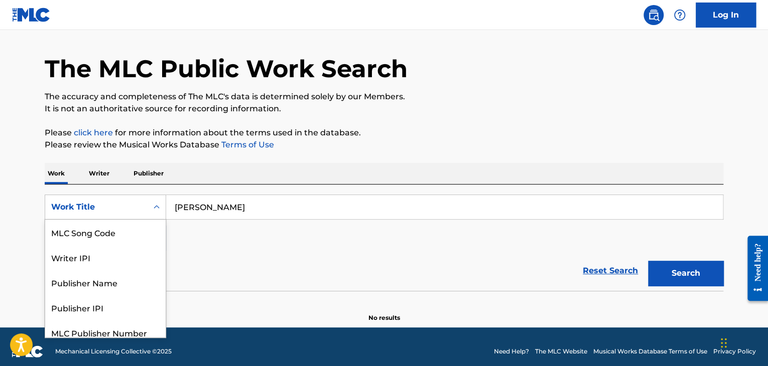
click at [114, 220] on div "8 results available. Use Up and Down to choose options, press Enter to select t…" at bounding box center [105, 207] width 121 height 25
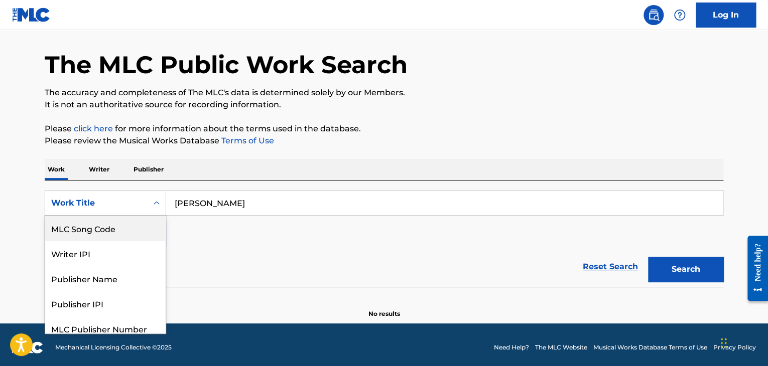
scroll to position [0, 0]
click at [102, 231] on div "Writer Name" at bounding box center [105, 228] width 120 height 25
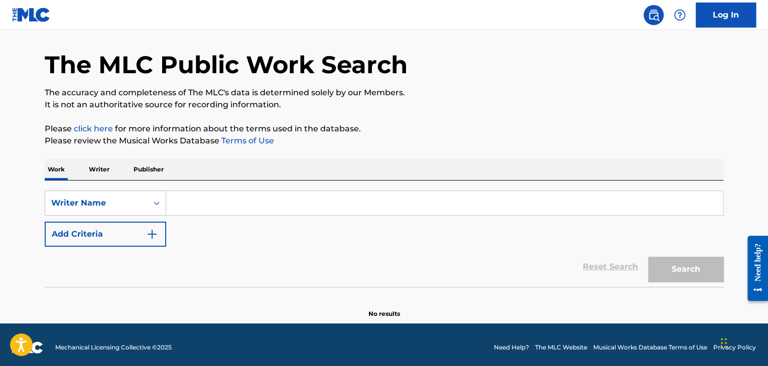
click at [205, 204] on input "Search Form" at bounding box center [444, 203] width 557 height 24
paste input "[PERSON_NAME]"
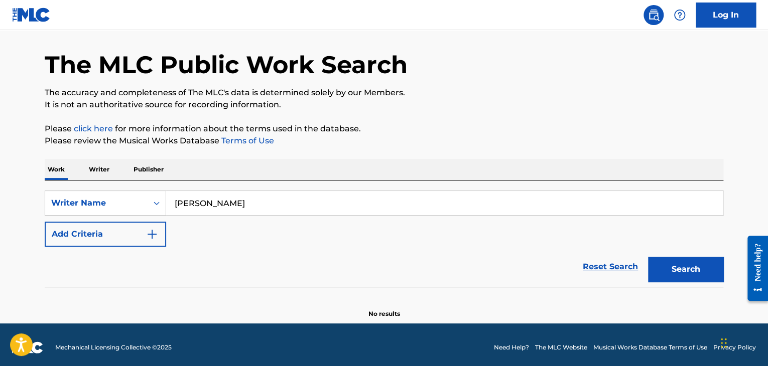
type input "[PERSON_NAME]"
click at [648, 257] on button "Search" at bounding box center [685, 269] width 75 height 25
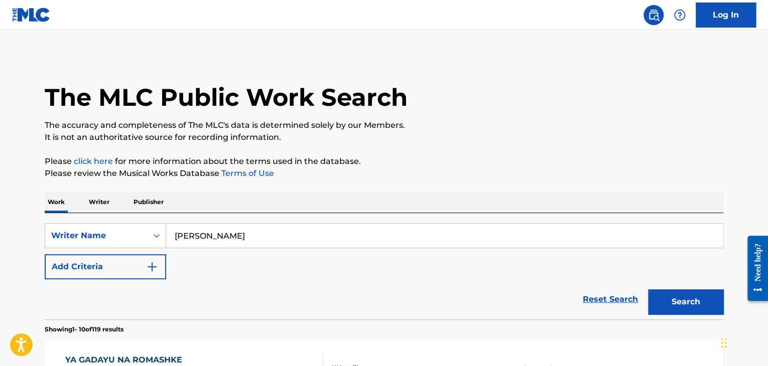
drag, startPoint x: 279, startPoint y: 245, endPoint x: 176, endPoint y: 237, distance: 103.2
click at [176, 237] on input "[PERSON_NAME]" at bounding box center [444, 236] width 557 height 24
drag, startPoint x: 159, startPoint y: 233, endPoint x: 133, endPoint y: 231, distance: 26.2
click at [133, 231] on div "SearchWithCriteria3b297fcc-055a-4492-a513-9c94779fc88f Writer Name [PERSON_NAME]" at bounding box center [384, 235] width 679 height 25
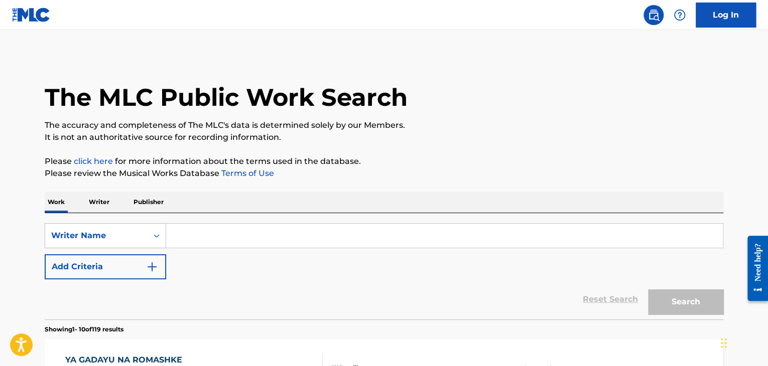
click at [189, 241] on input "Search Form" at bounding box center [444, 236] width 557 height 24
paste input "[PERSON_NAME]"
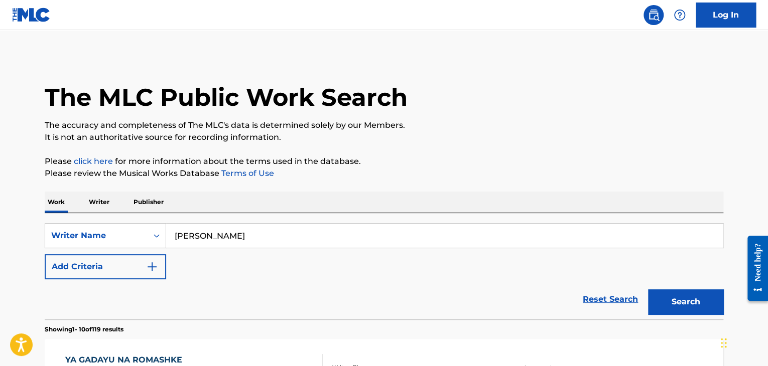
type input "[PERSON_NAME]"
click at [648, 290] on button "Search" at bounding box center [685, 302] width 75 height 25
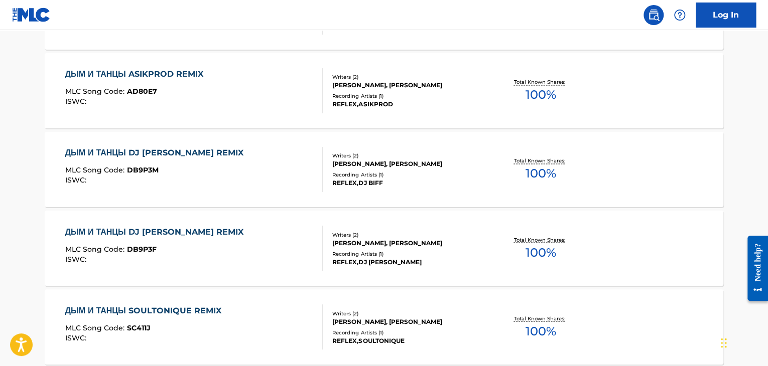
scroll to position [862, 0]
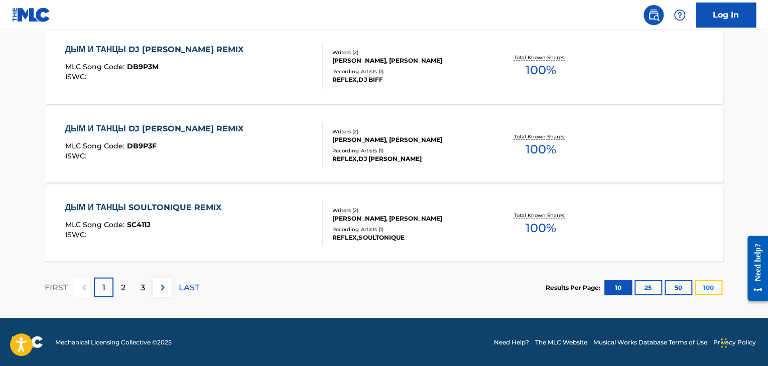
click at [712, 294] on button "100" at bounding box center [709, 287] width 28 height 15
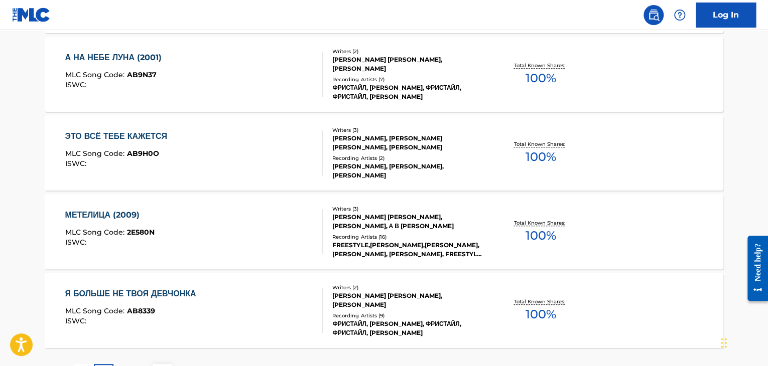
scroll to position [7955, 0]
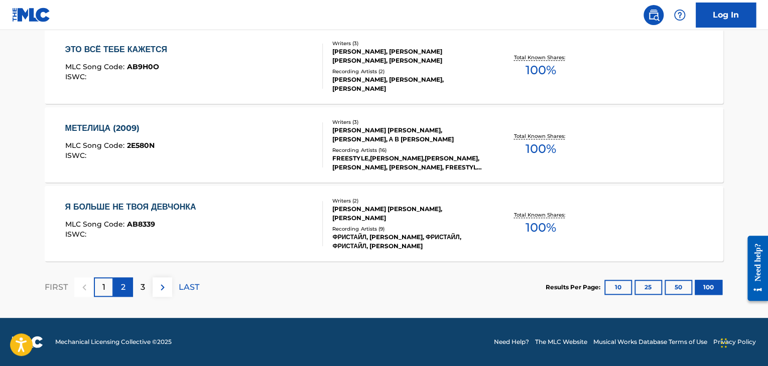
click at [129, 289] on div "2" at bounding box center [123, 288] width 20 height 20
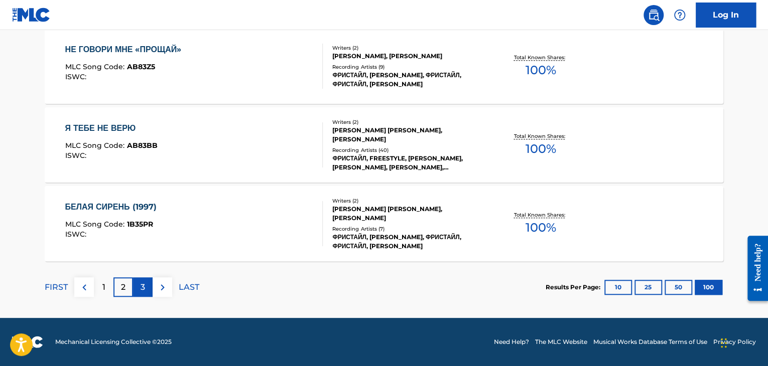
click at [139, 292] on div "3" at bounding box center [143, 288] width 20 height 20
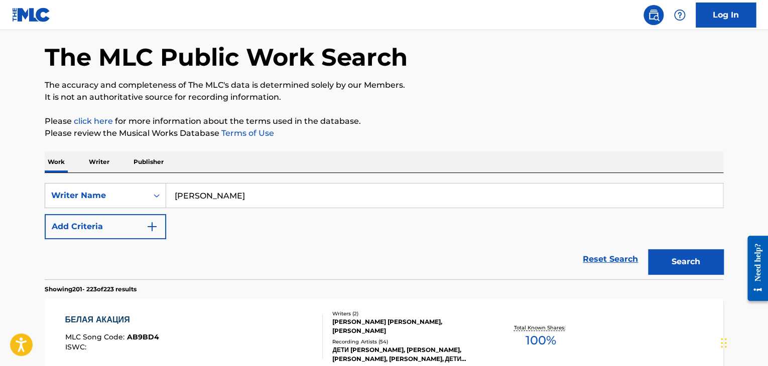
scroll to position [39, 0]
